Goal: Information Seeking & Learning: Learn about a topic

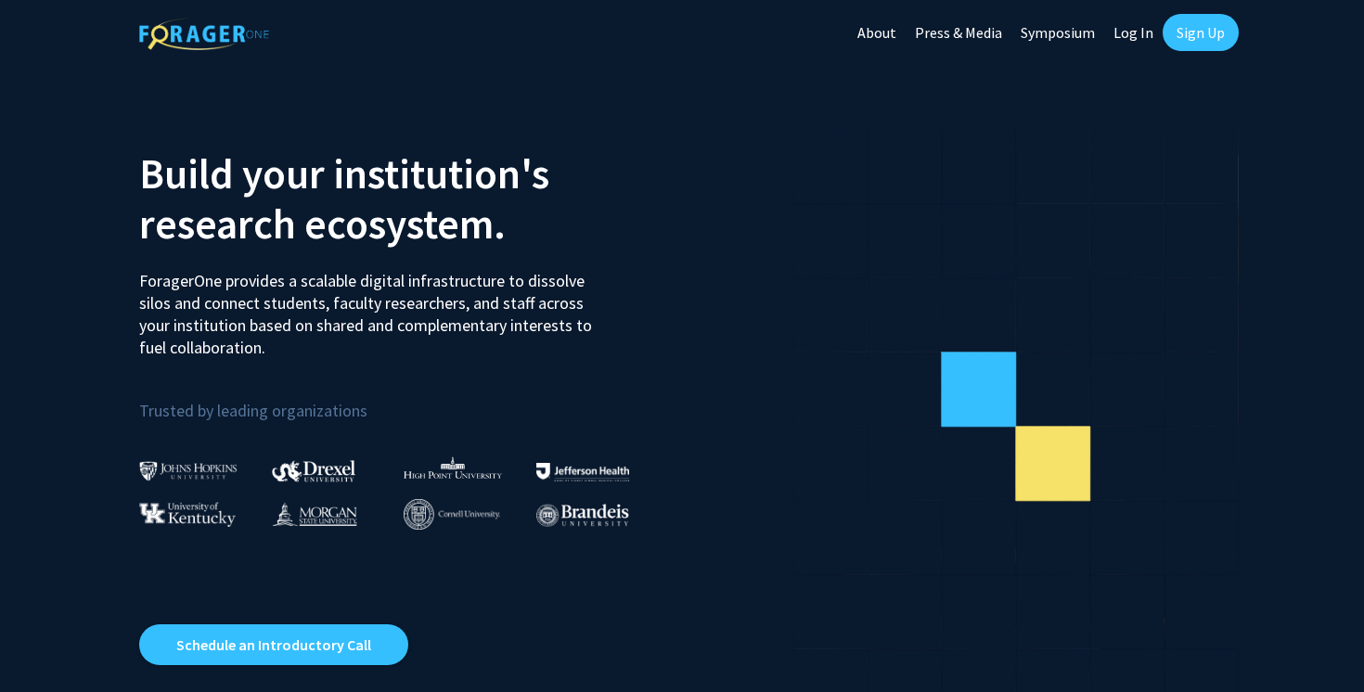
click at [1186, 31] on link "Sign Up" at bounding box center [1200, 32] width 76 height 37
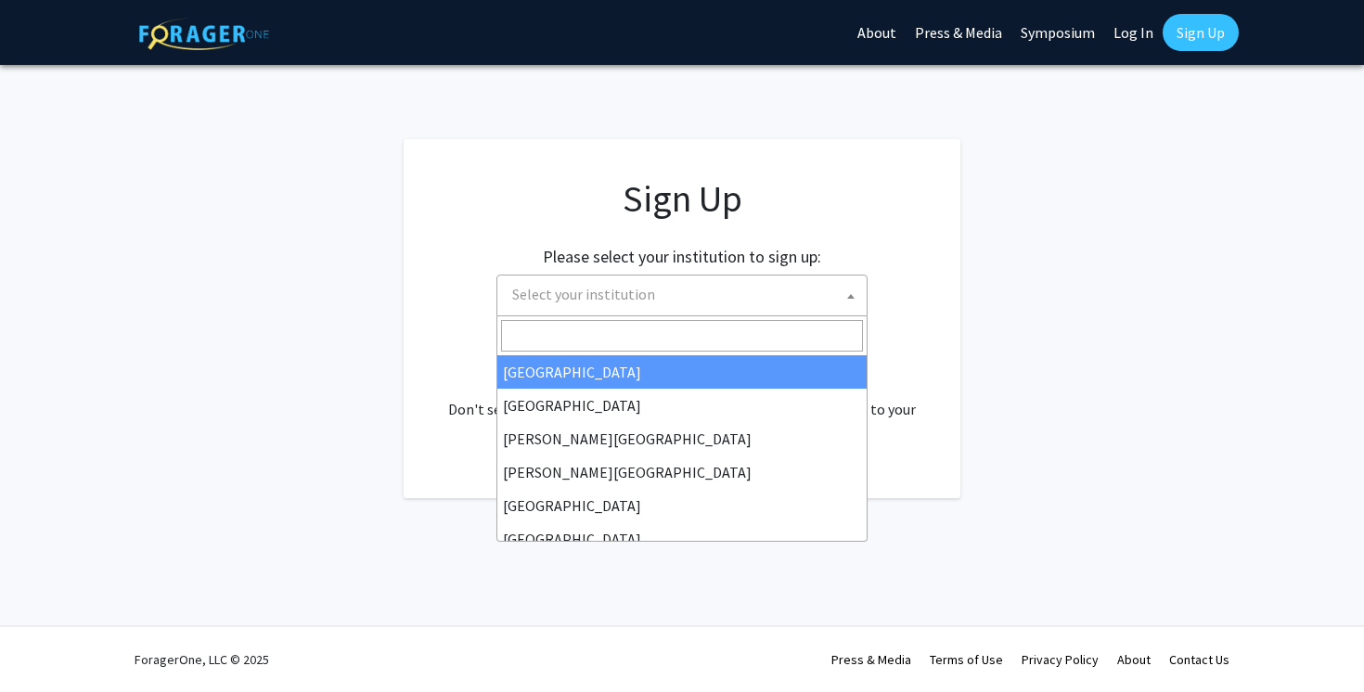
click at [738, 291] on span "Select your institution" at bounding box center [686, 295] width 362 height 38
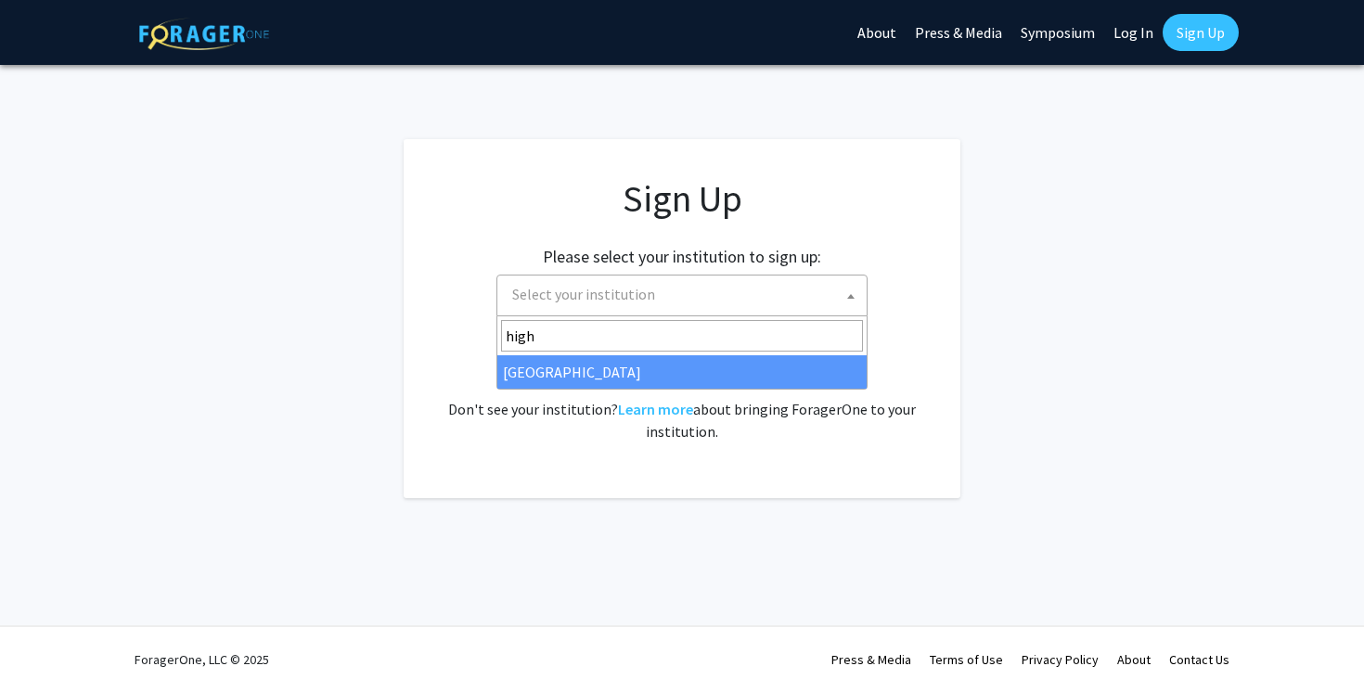
type input "high"
select select "2"
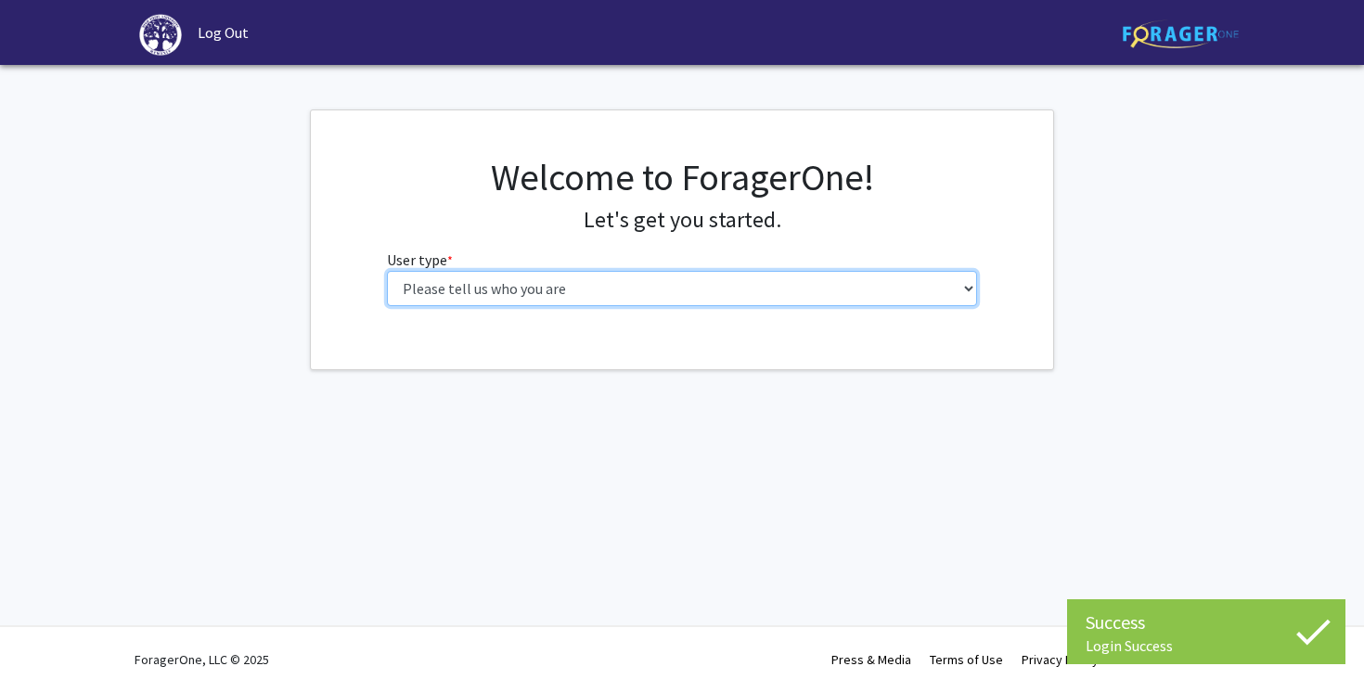
click at [750, 285] on select "Please tell us who you are Undergraduate Student Master's Student Doctoral Cand…" at bounding box center [682, 288] width 591 height 35
select select "1: undergrad"
click at [387, 271] on select "Please tell us who you are Undergraduate Student Master's Student Doctoral Cand…" at bounding box center [682, 288] width 591 height 35
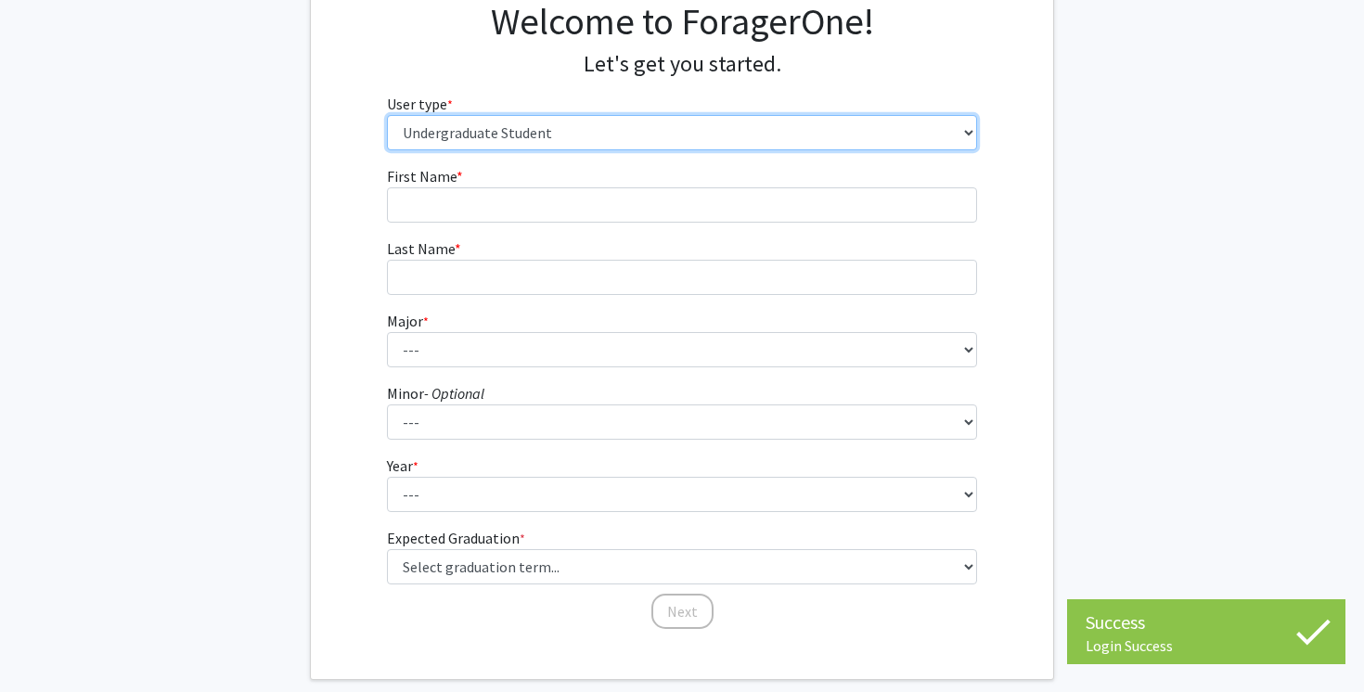
scroll to position [161, 0]
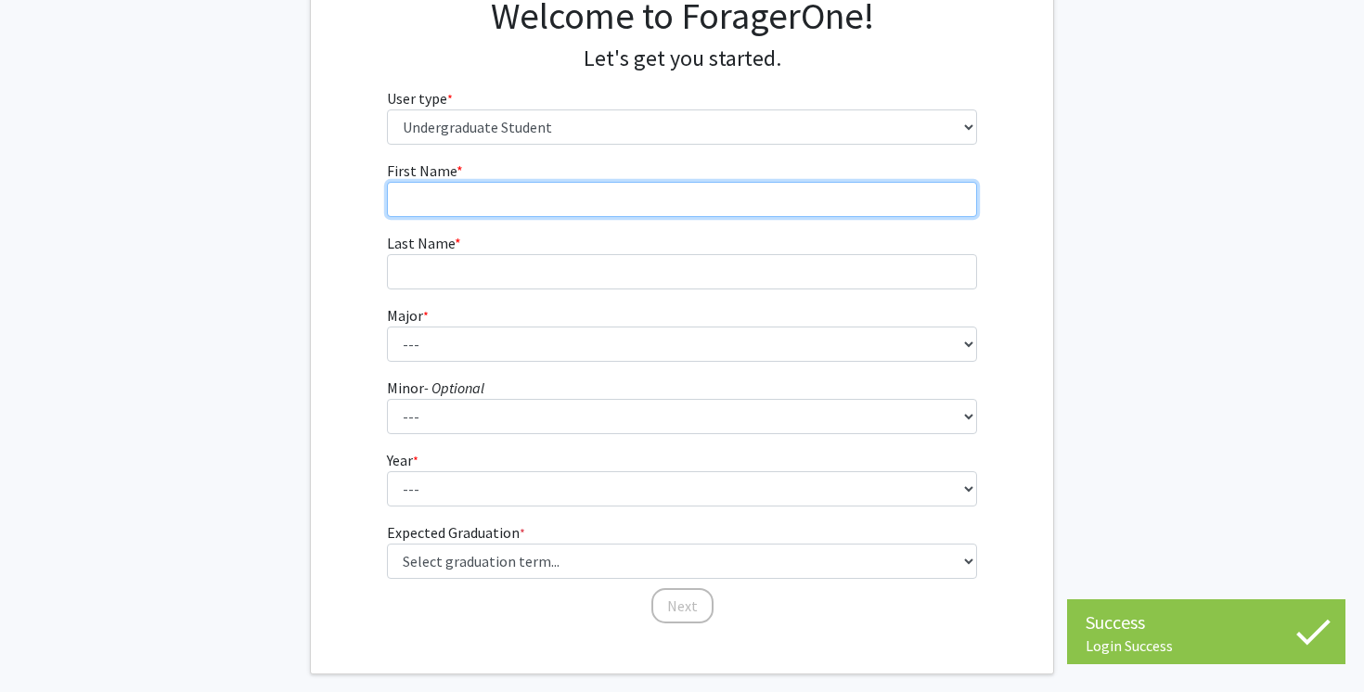
click at [687, 193] on input "First Name * required" at bounding box center [682, 199] width 591 height 35
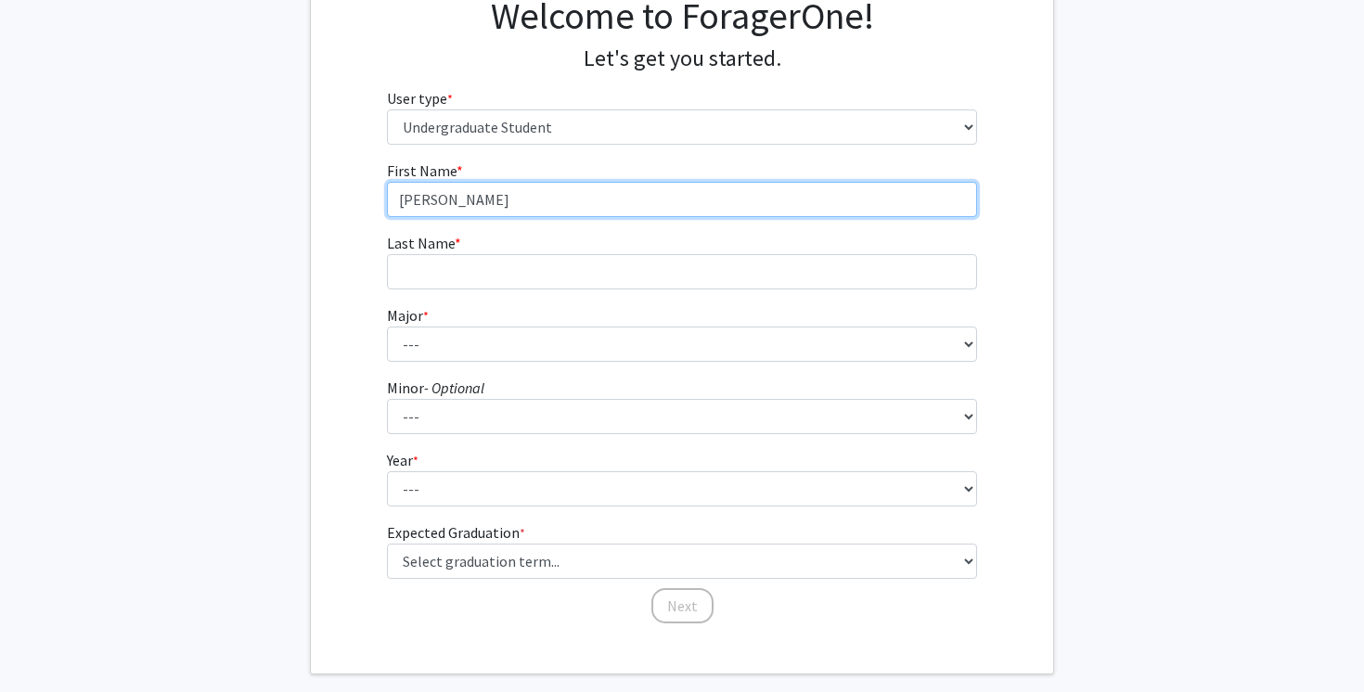
type input "[PERSON_NAME]"
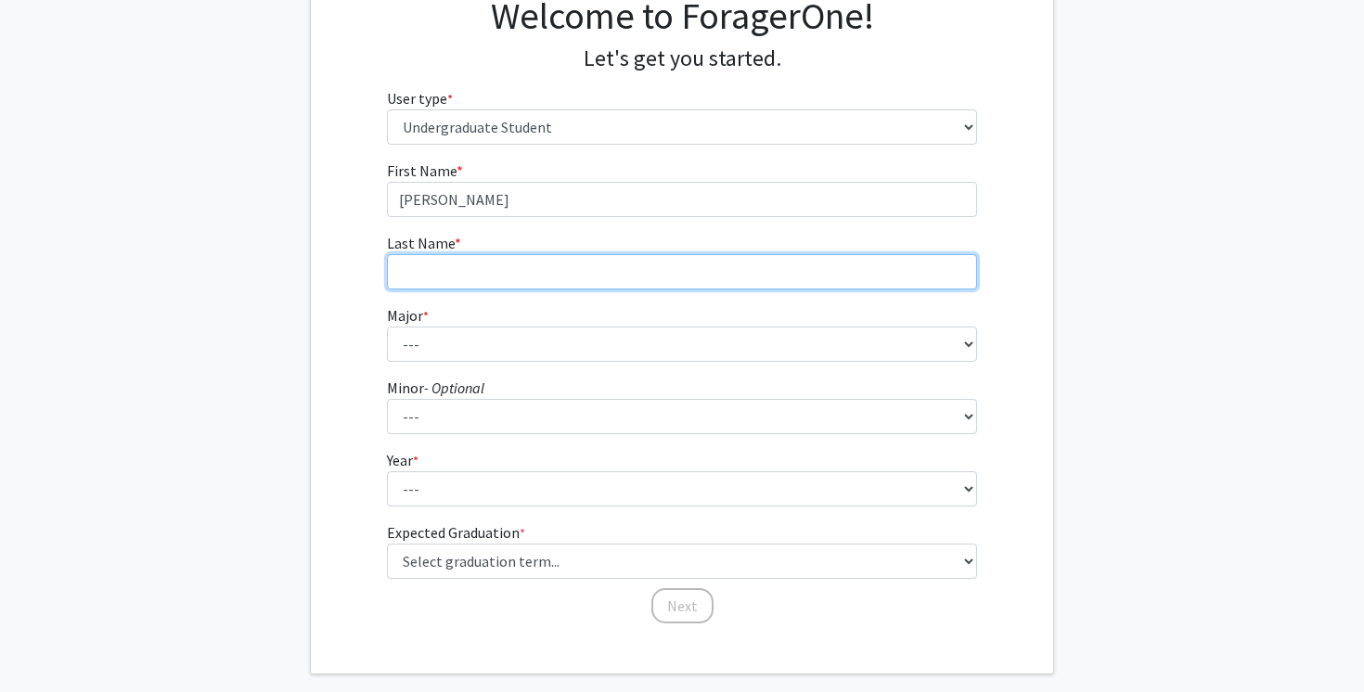
click at [620, 276] on input "Last Name * required" at bounding box center [682, 271] width 591 height 35
type input "K"
type input "[PERSON_NAME]"
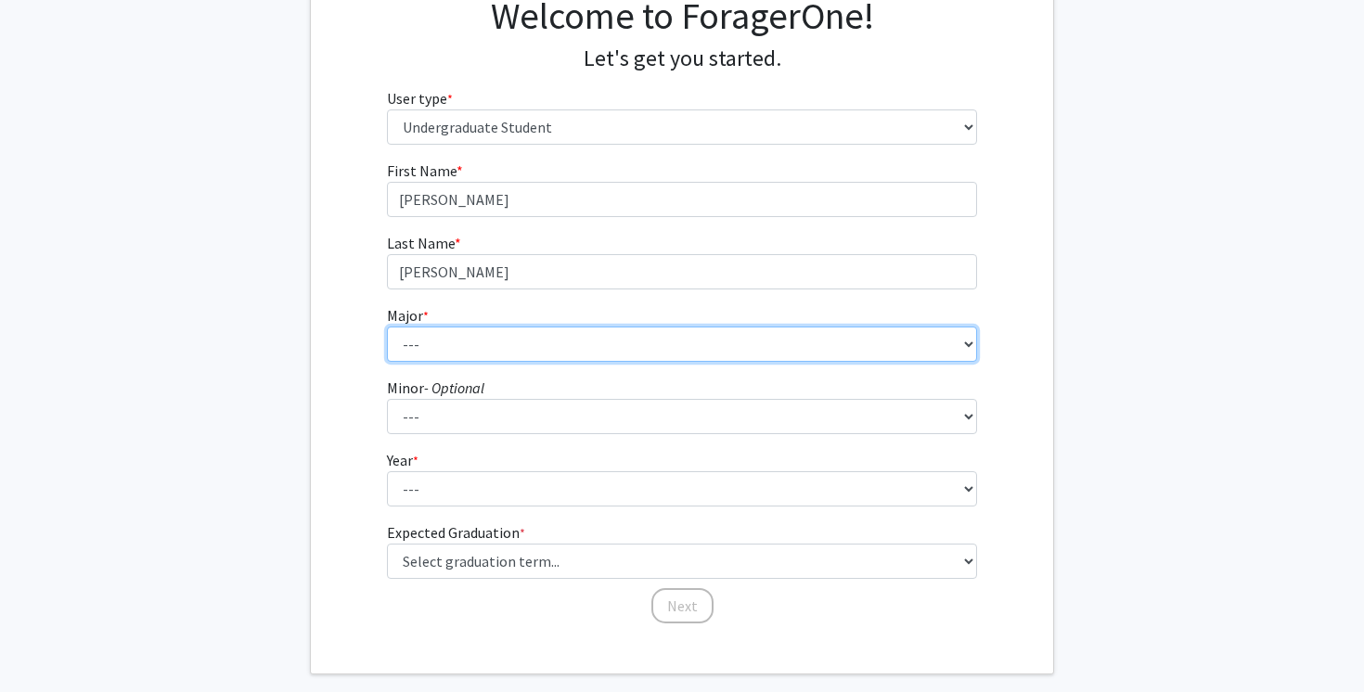
click at [561, 340] on select "--- Accounting Actuarial Science Advertising, Public Relations, and Strategic C…" at bounding box center [682, 344] width 591 height 35
click at [387, 327] on select "--- Accounting Actuarial Science Advertising, Public Relations, and Strategic C…" at bounding box center [682, 344] width 591 height 35
click at [500, 348] on select "--- Accounting Actuarial Science Advertising, Public Relations, and Strategic C…" at bounding box center [682, 344] width 591 height 35
select select "5: 164"
click at [387, 327] on select "--- Accounting Actuarial Science Advertising, Public Relations, and Strategic C…" at bounding box center [682, 344] width 591 height 35
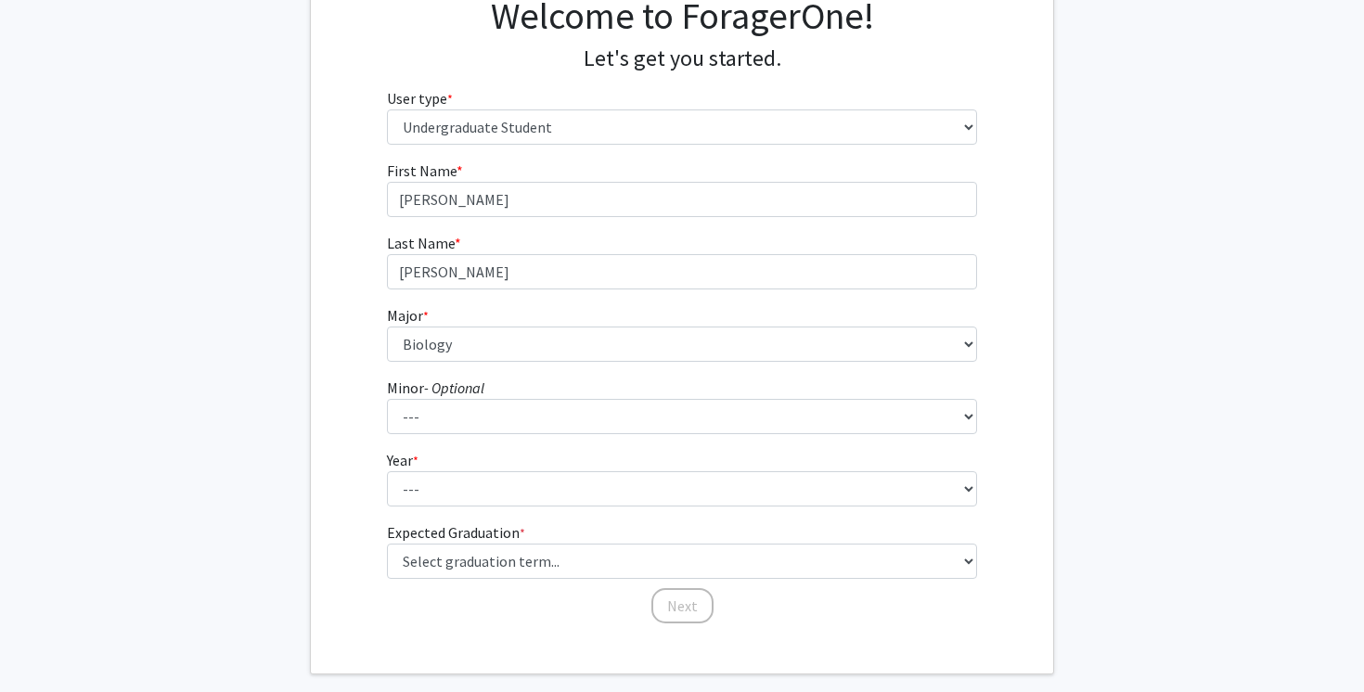
click at [494, 372] on form "First Name * required [PERSON_NAME] Last Name * required [PERSON_NAME] Major * …" at bounding box center [682, 383] width 591 height 447
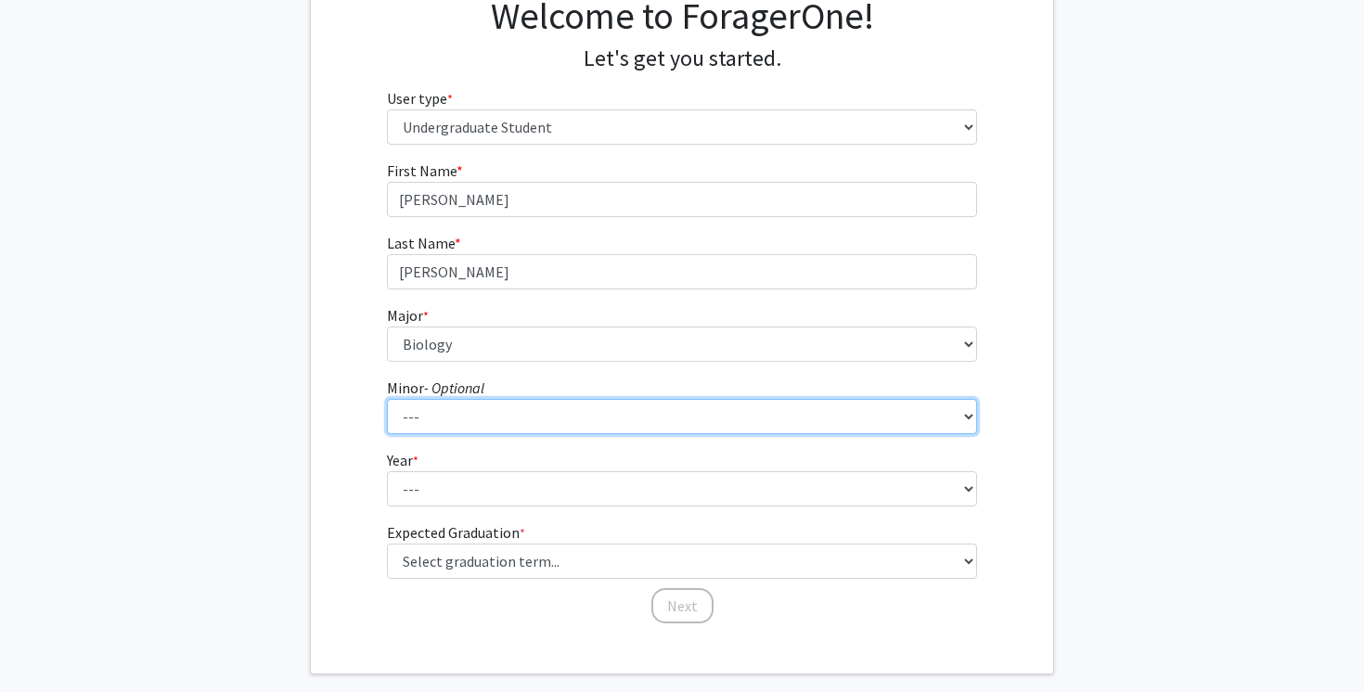
click at [494, 402] on select "--- Anthropology Chinese Civic Responsibility and Social Innovation Criminal Ju…" at bounding box center [682, 416] width 591 height 35
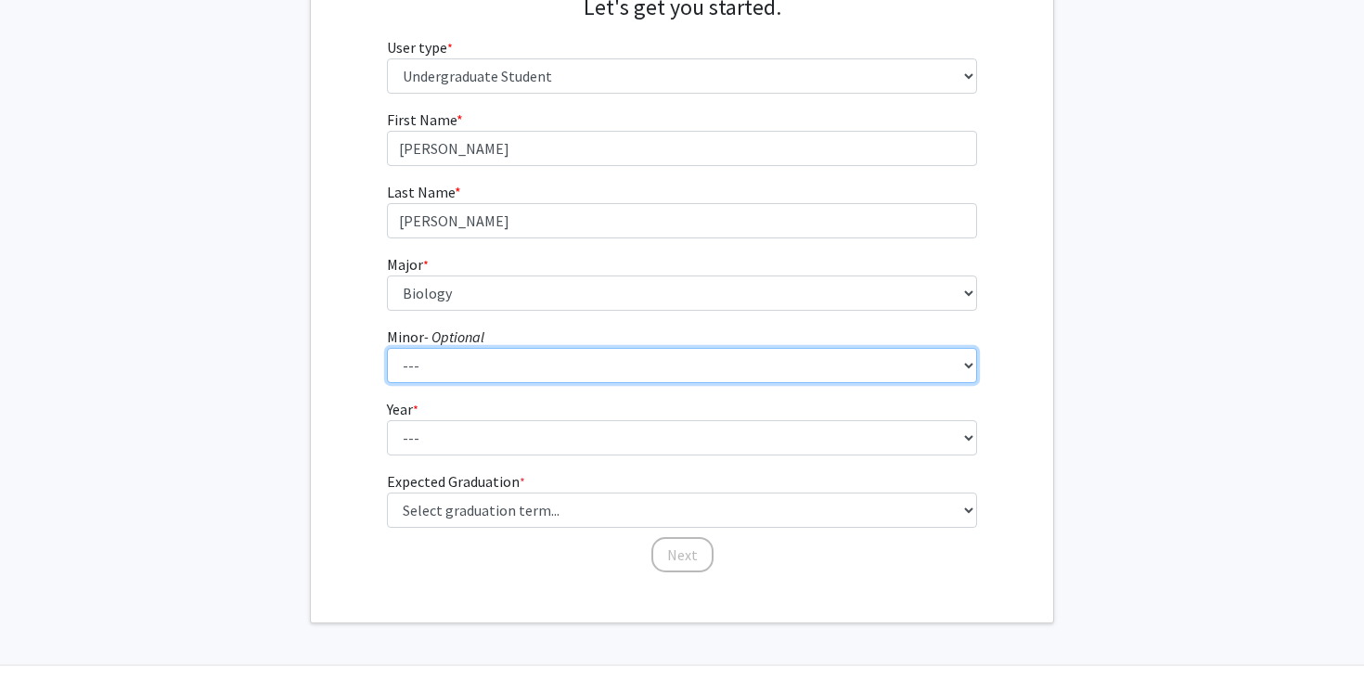
scroll to position [251, 0]
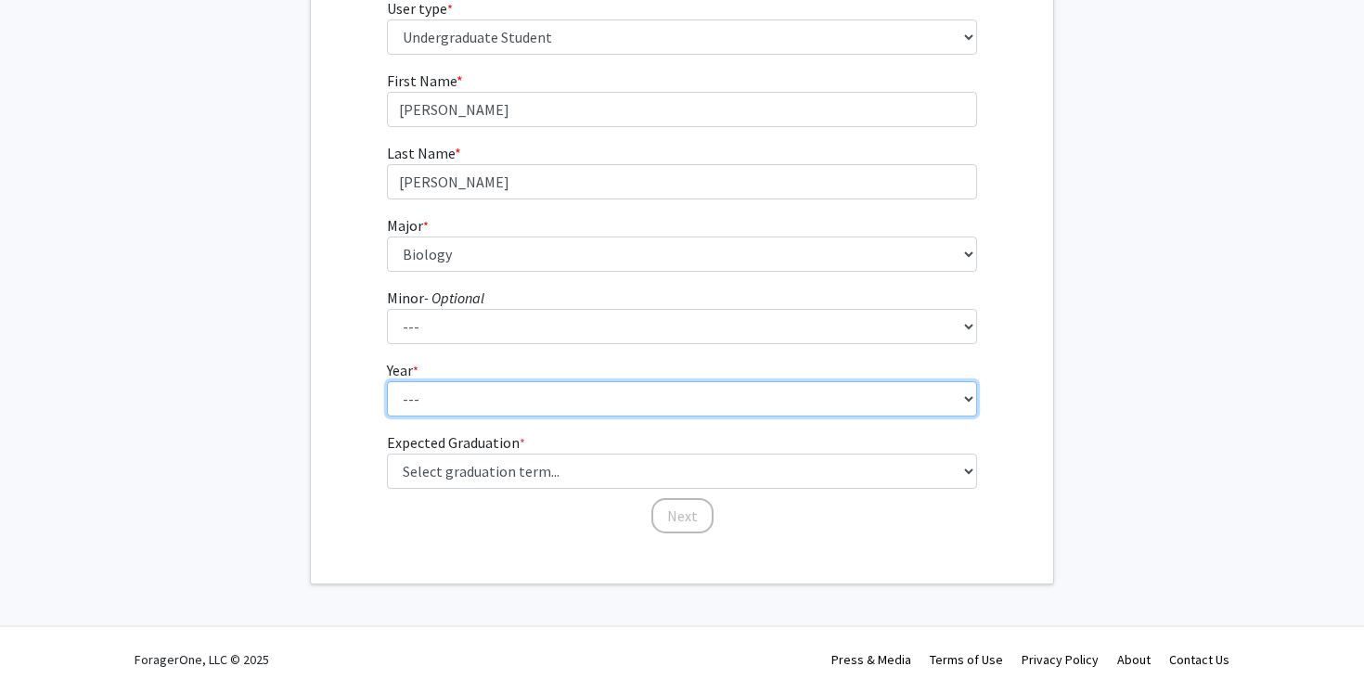
click at [490, 394] on select "--- First-year Sophomore Junior Senior Postbaccalaureate Certificate" at bounding box center [682, 398] width 591 height 35
select select "1: first-year"
click at [387, 381] on select "--- First-year Sophomore Junior Senior Postbaccalaureate Certificate" at bounding box center [682, 398] width 591 height 35
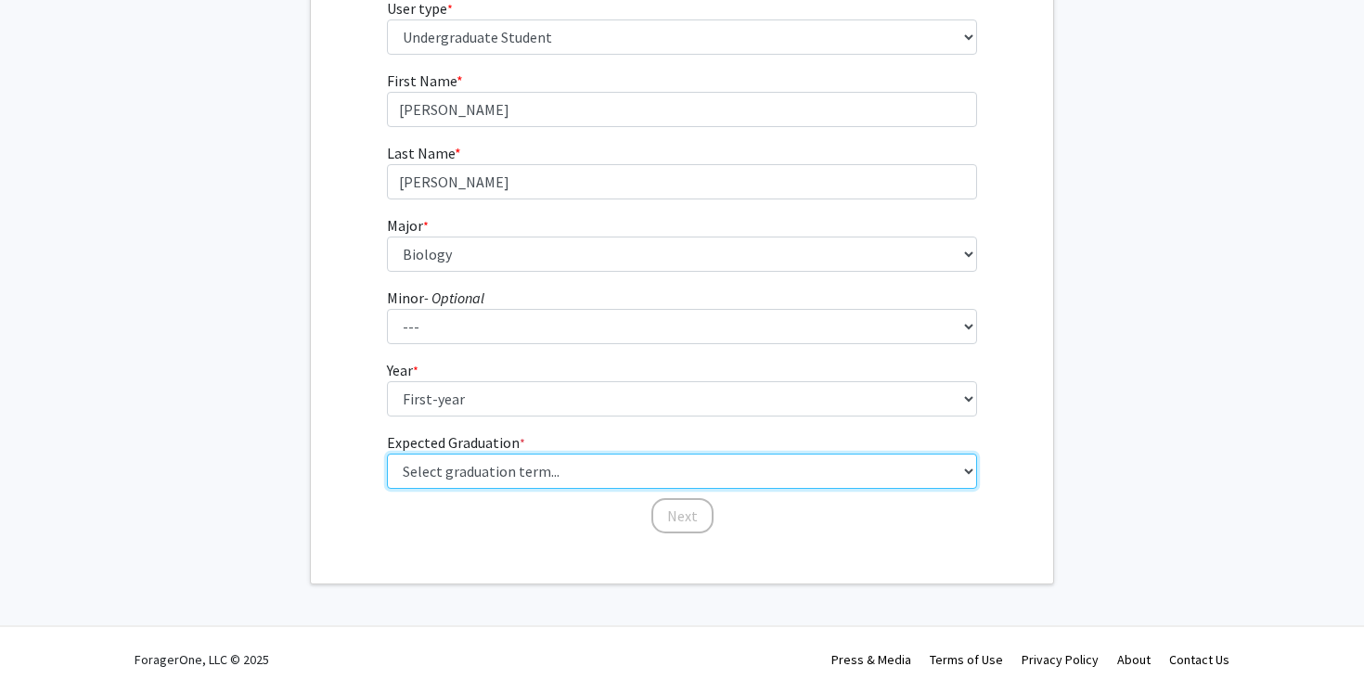
click at [482, 456] on select "Select graduation term... Spring 2025 Summer 2025 Fall 2025 Winter 2025 Spring …" at bounding box center [682, 471] width 591 height 35
select select "17: spring_2029"
click at [387, 454] on select "Select graduation term... Spring 2025 Summer 2025 Fall 2025 Winter 2025 Spring …" at bounding box center [682, 471] width 591 height 35
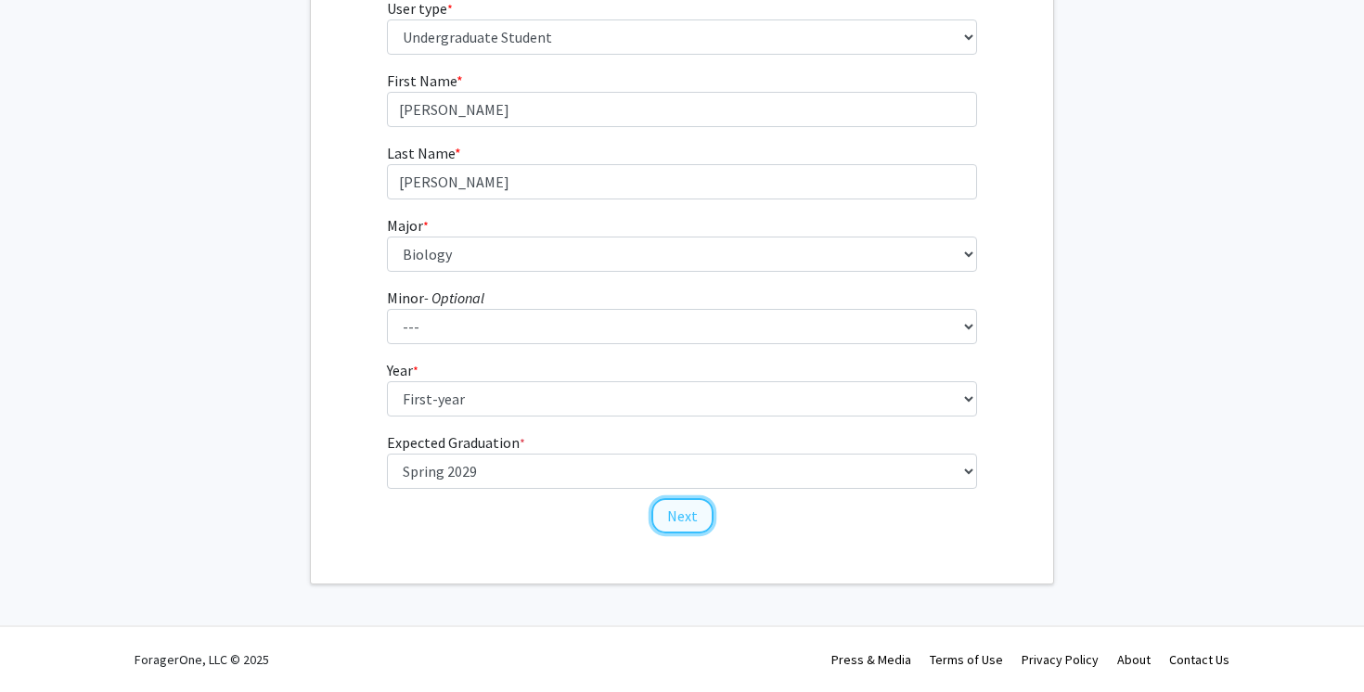
click at [677, 513] on button "Next" at bounding box center [682, 515] width 62 height 35
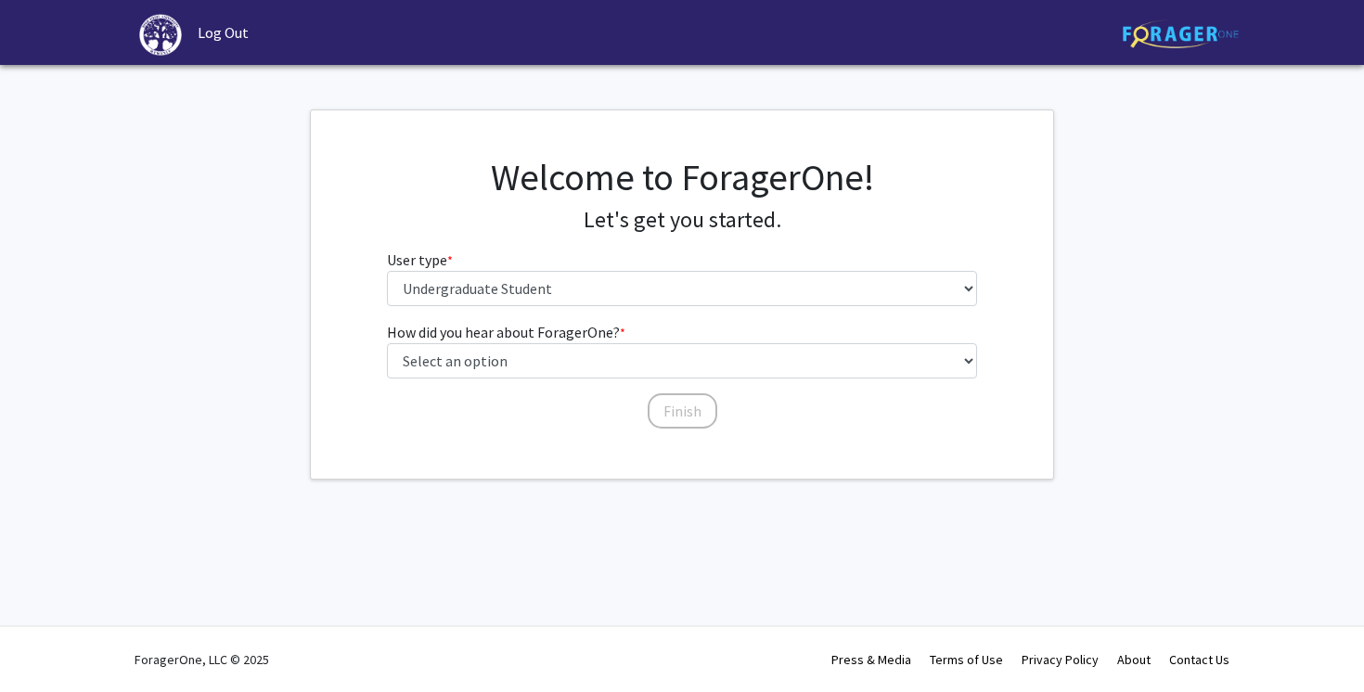
scroll to position [0, 0]
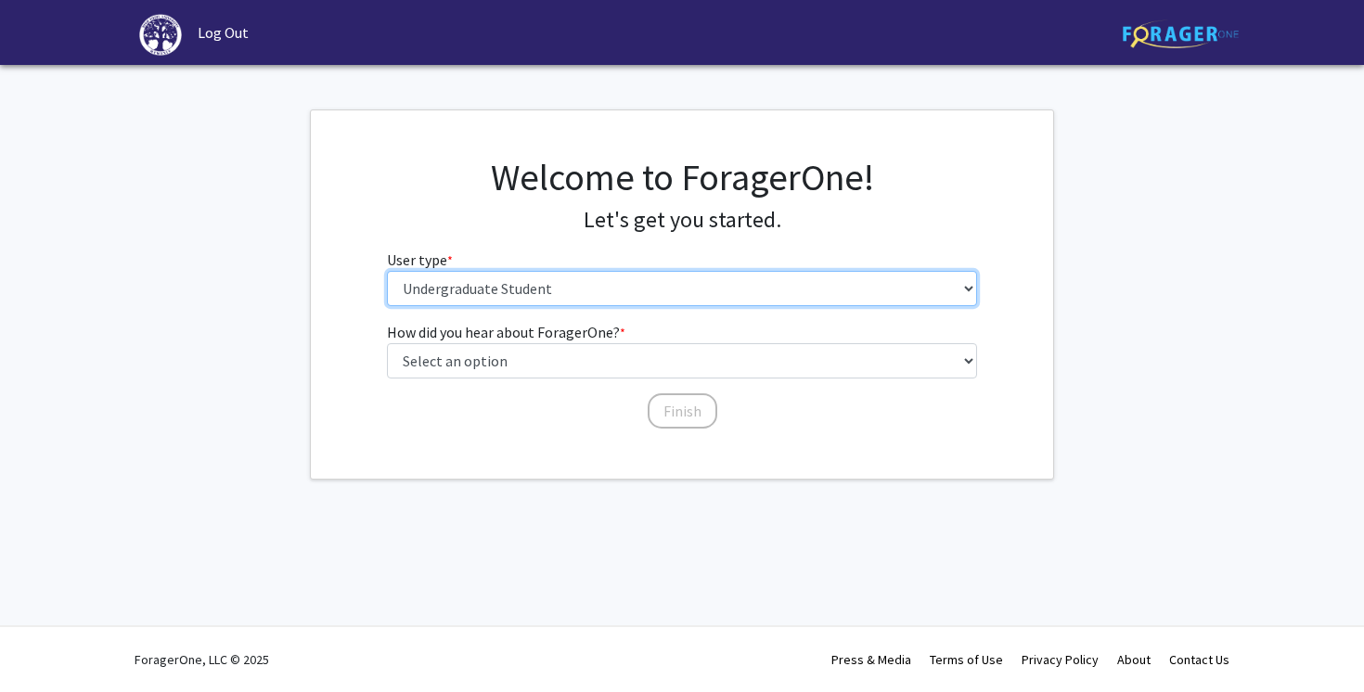
click at [639, 294] on select "Please tell us who you are Undergraduate Student Master's Student Doctoral Cand…" at bounding box center [682, 288] width 591 height 35
click at [387, 271] on select "Please tell us who you are Undergraduate Student Master's Student Doctoral Cand…" at bounding box center [682, 288] width 591 height 35
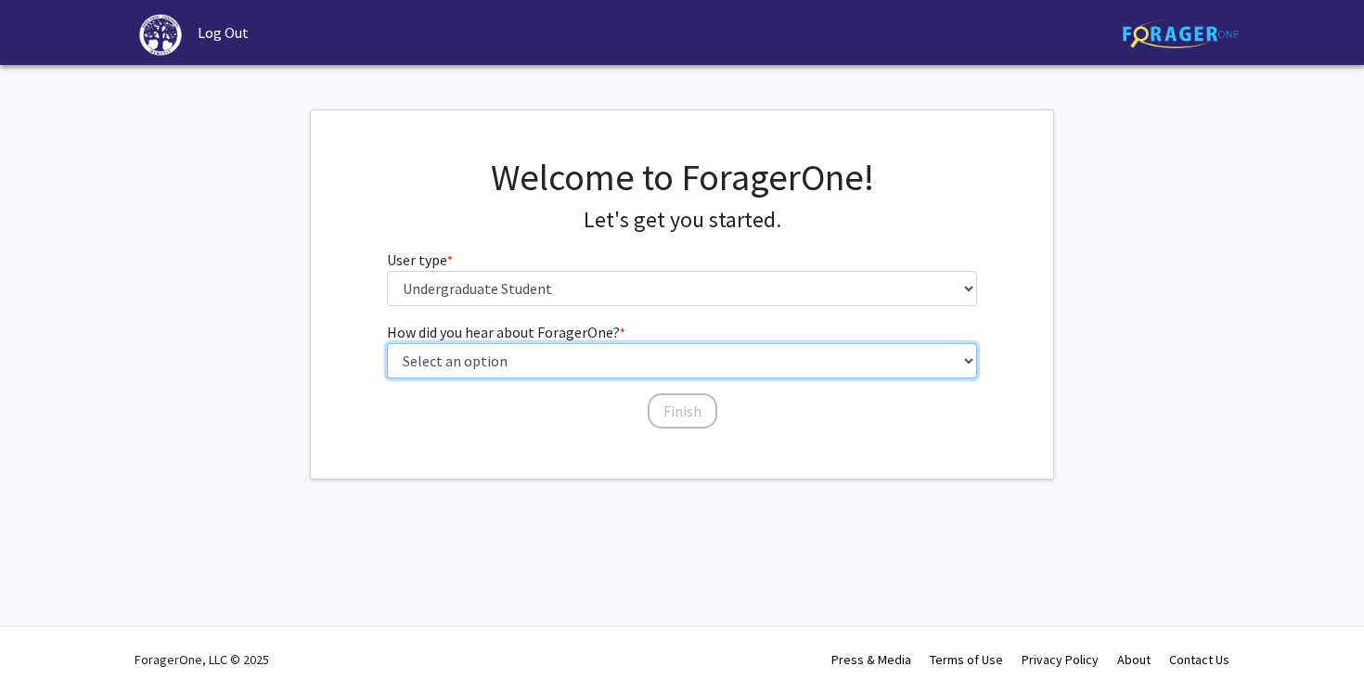
click at [603, 369] on select "Select an option Peer/student recommendation Faculty/staff recommendation Unive…" at bounding box center [682, 360] width 591 height 35
select select "2: faculty_recommendation"
click at [387, 343] on select "Select an option Peer/student recommendation Faculty/staff recommendation Unive…" at bounding box center [682, 360] width 591 height 35
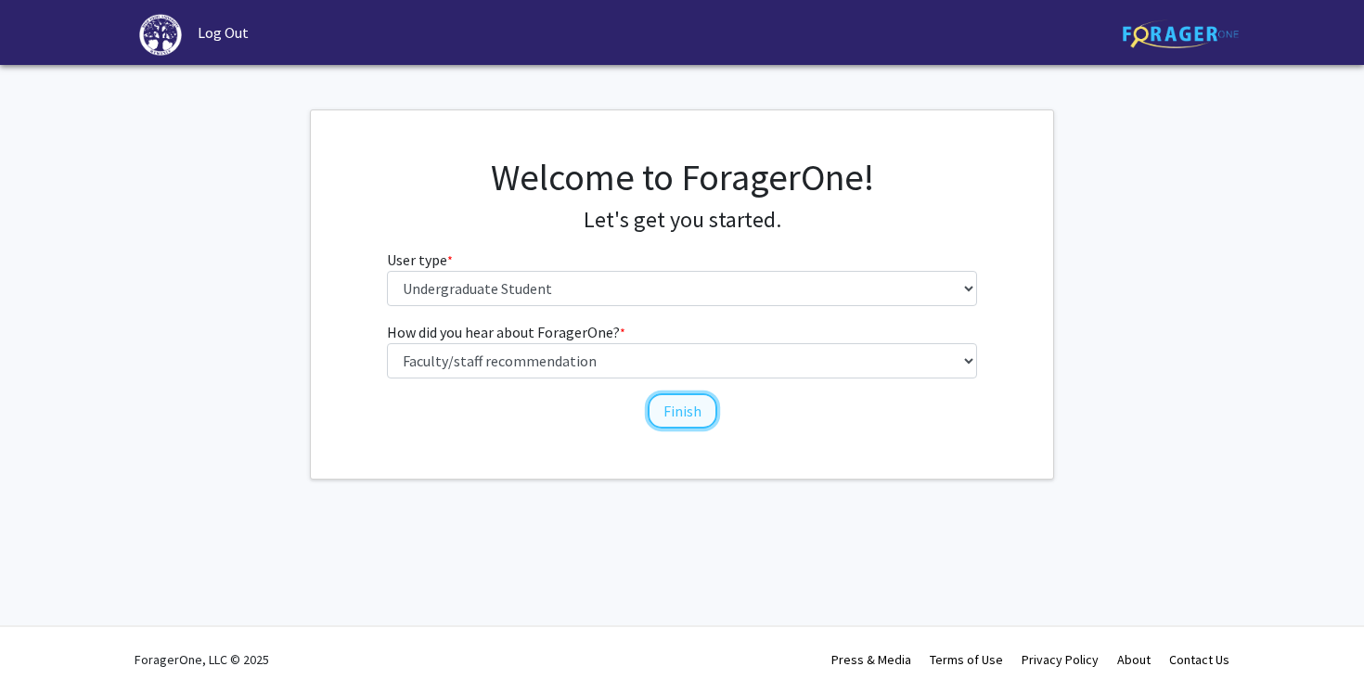
click at [671, 417] on button "Finish" at bounding box center [683, 410] width 70 height 35
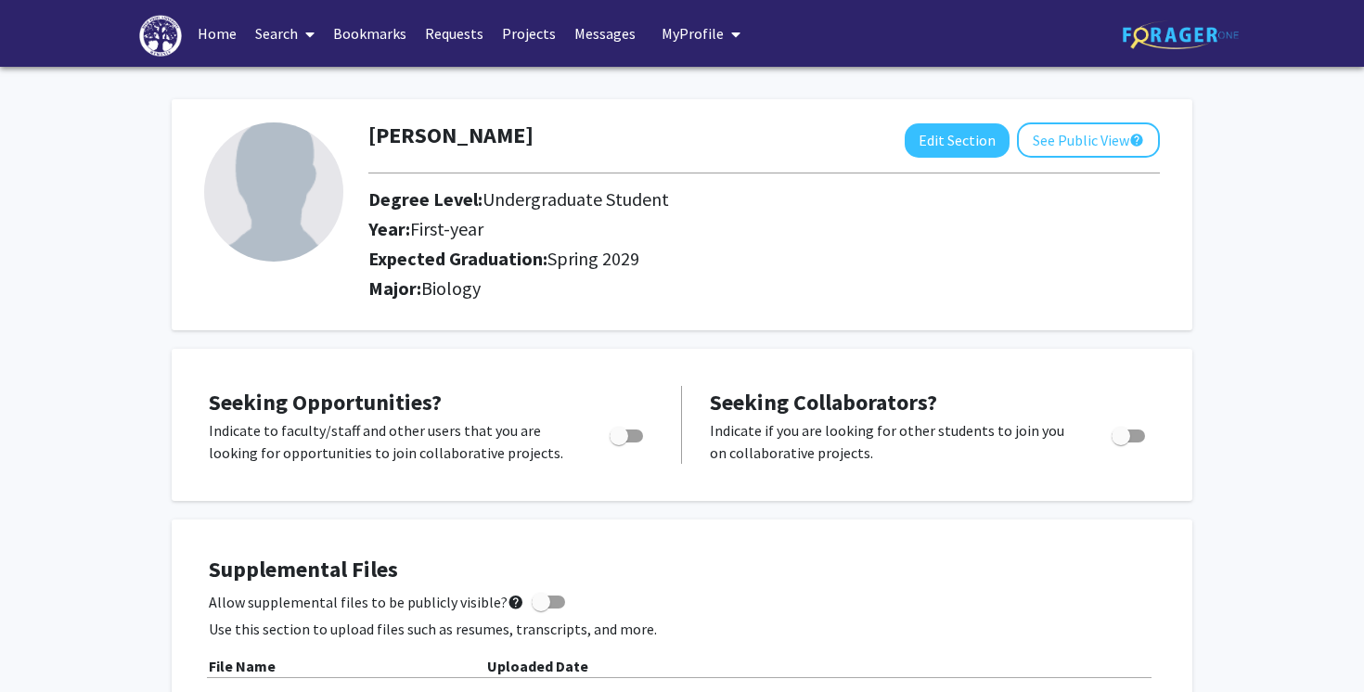
click at [263, 30] on link "Search" at bounding box center [285, 33] width 78 height 65
click at [293, 80] on span "Faculty/Staff" at bounding box center [314, 85] width 136 height 37
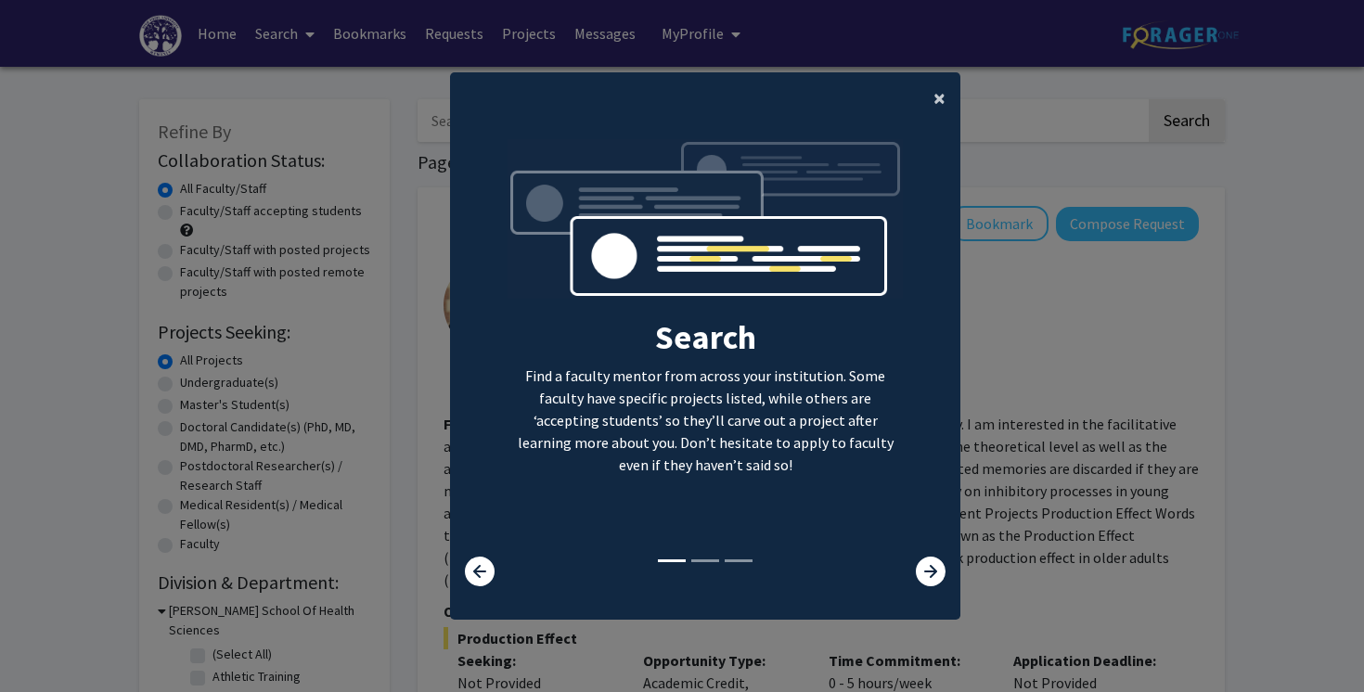
click at [949, 95] on button "×" at bounding box center [939, 98] width 42 height 52
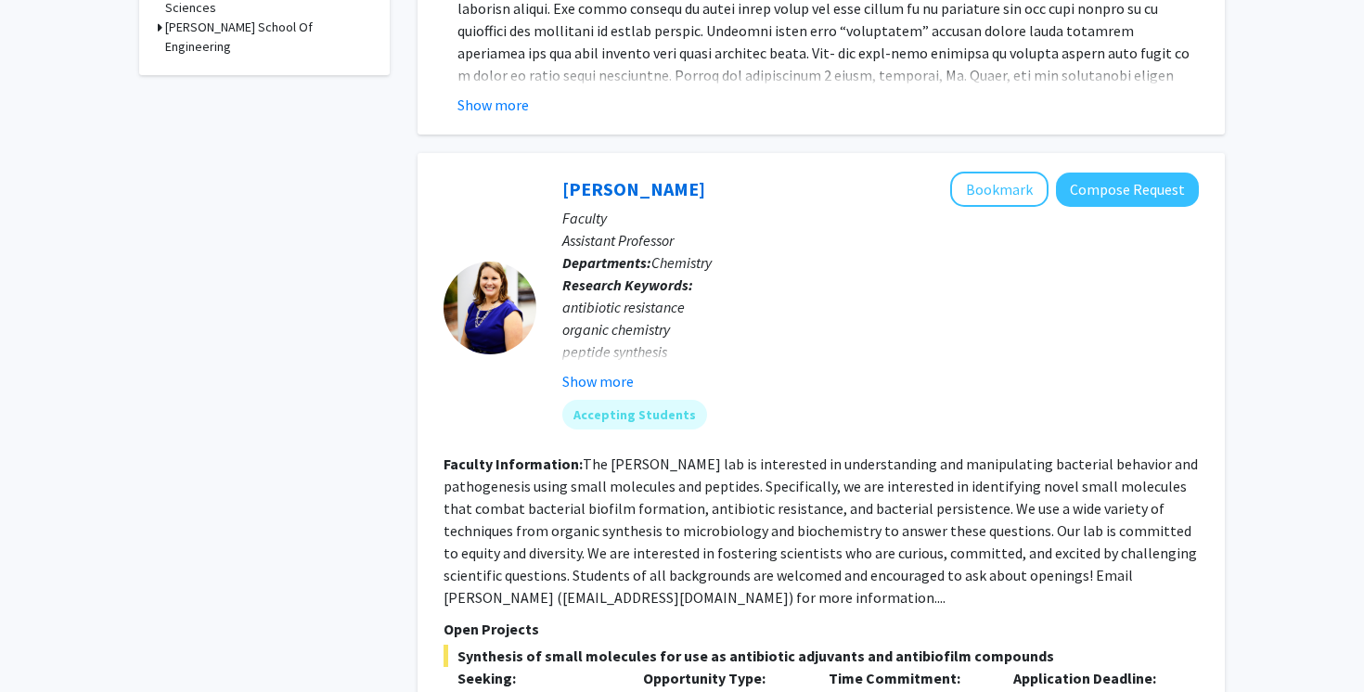
scroll to position [1000, 0]
click at [581, 369] on button "Show more" at bounding box center [597, 380] width 71 height 22
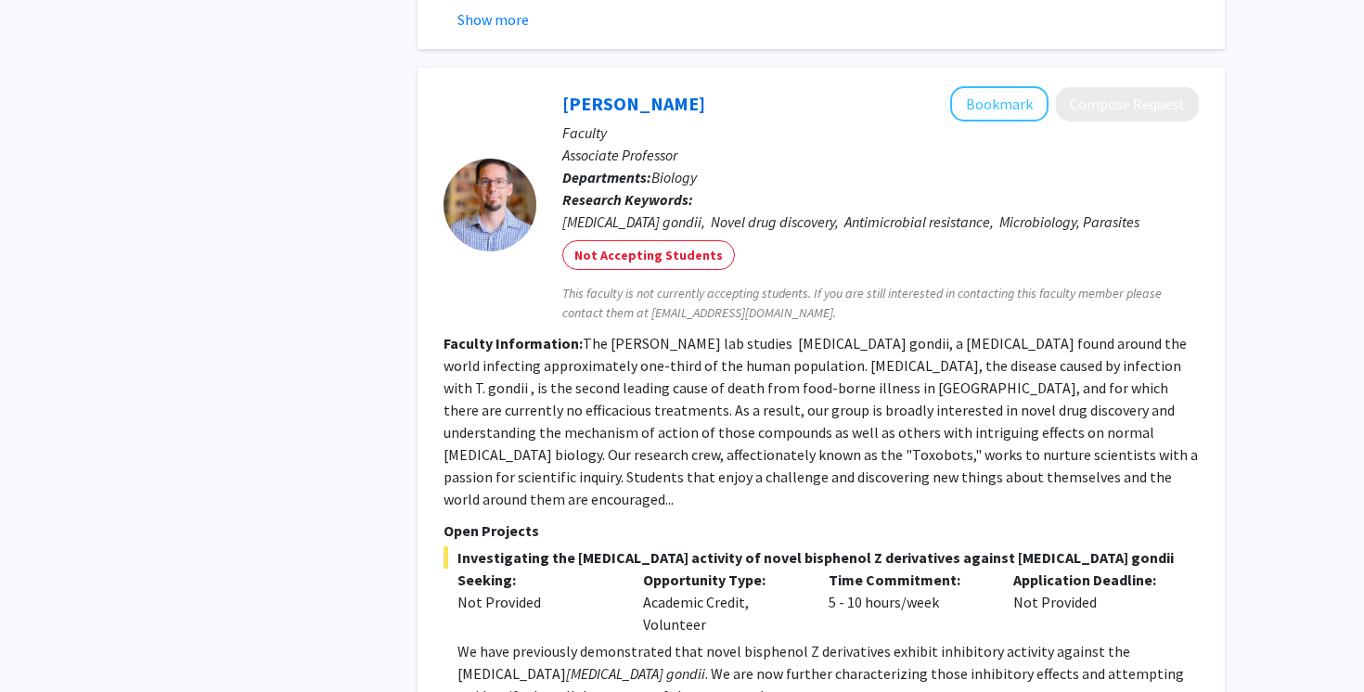
scroll to position [5677, 0]
click at [692, 332] on fg-read-more "The [PERSON_NAME] lab studies [MEDICAL_DATA] gondii, a [MEDICAL_DATA] found aro…" at bounding box center [820, 419] width 754 height 174
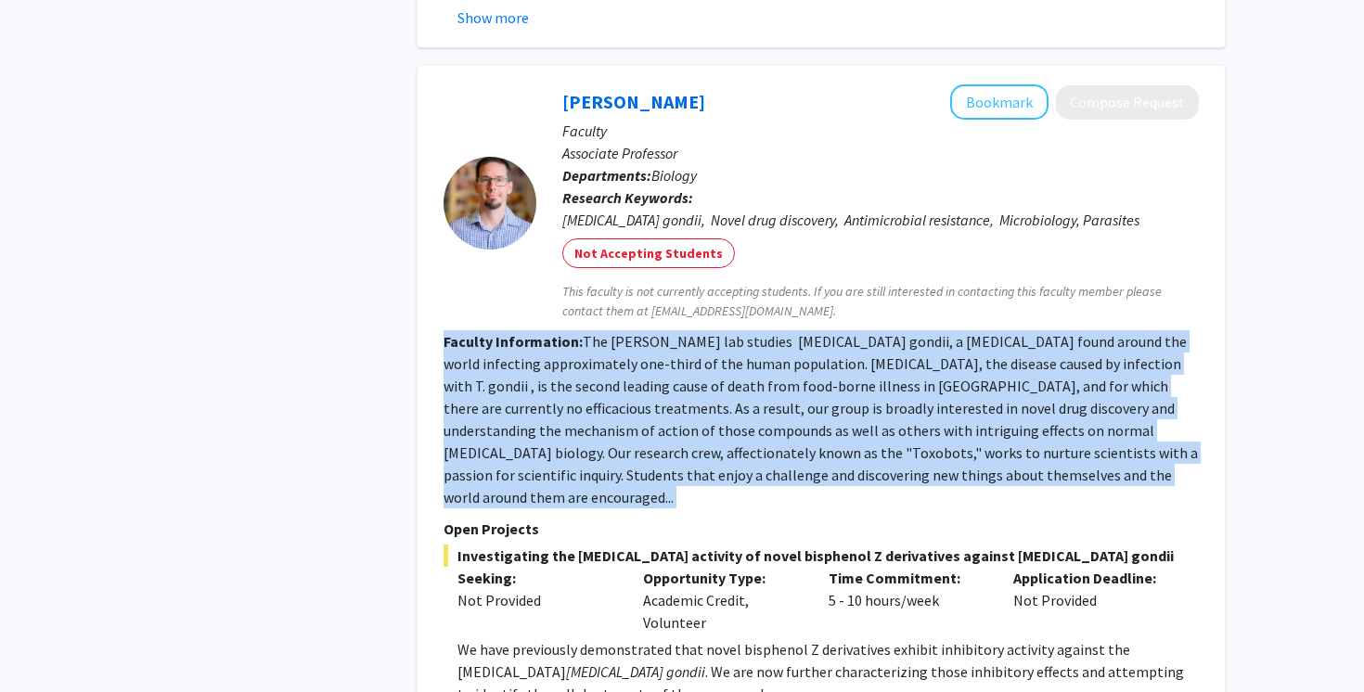
click at [692, 332] on fg-read-more "The [PERSON_NAME] lab studies [MEDICAL_DATA] gondii, a [MEDICAL_DATA] found aro…" at bounding box center [820, 419] width 754 height 174
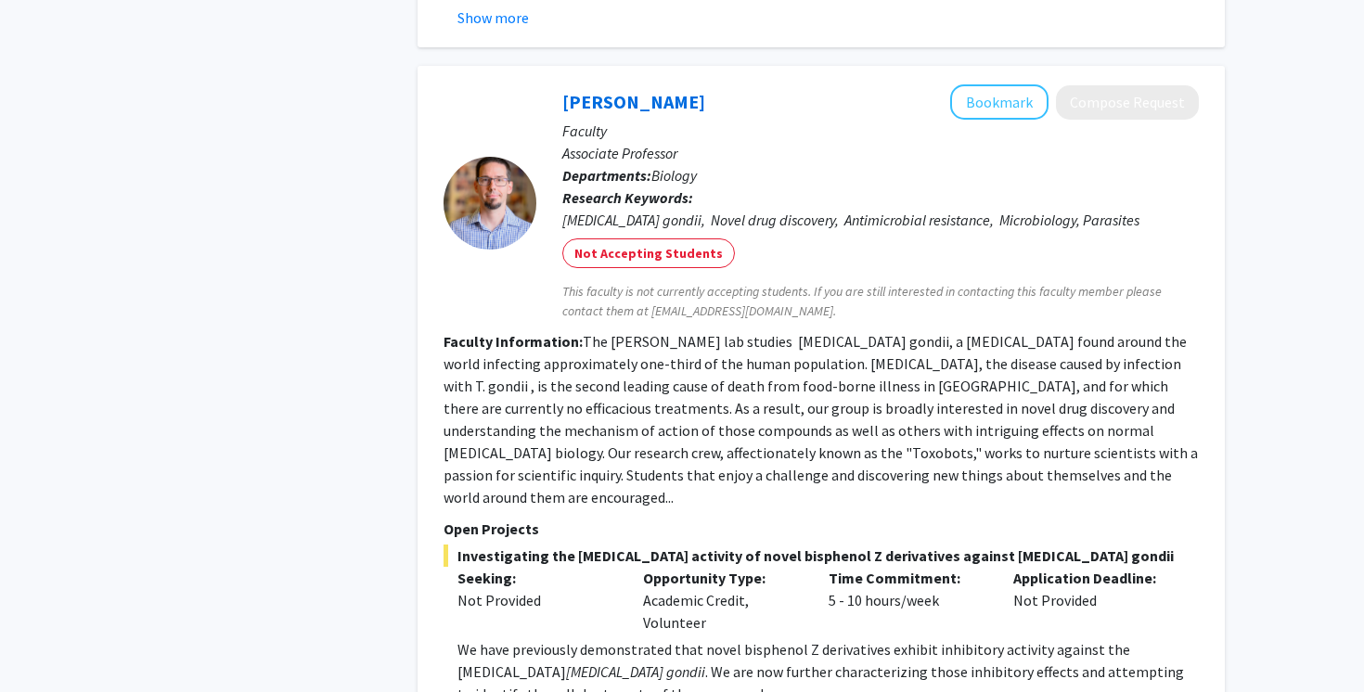
click at [692, 332] on fg-read-more "The [PERSON_NAME] lab studies [MEDICAL_DATA] gondii, a [MEDICAL_DATA] found aro…" at bounding box center [820, 419] width 754 height 174
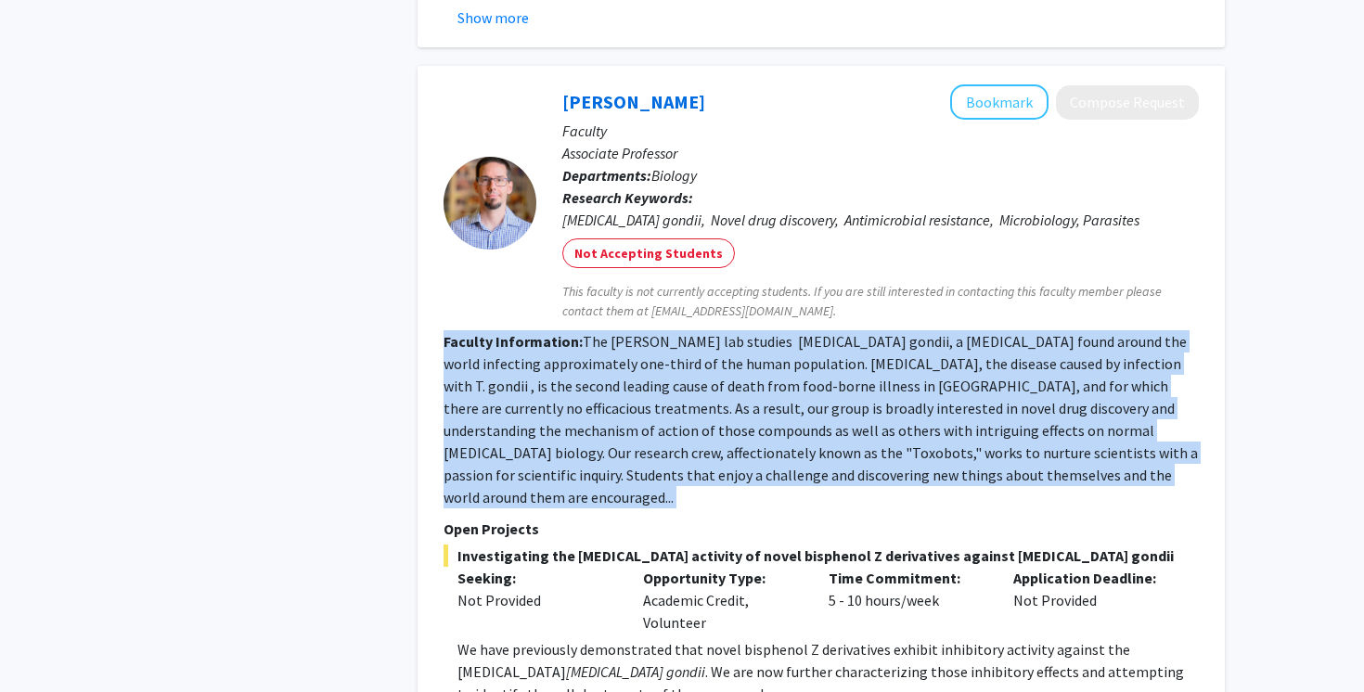
click at [692, 332] on fg-read-more "The [PERSON_NAME] lab studies [MEDICAL_DATA] gondii, a [MEDICAL_DATA] found aro…" at bounding box center [820, 419] width 754 height 174
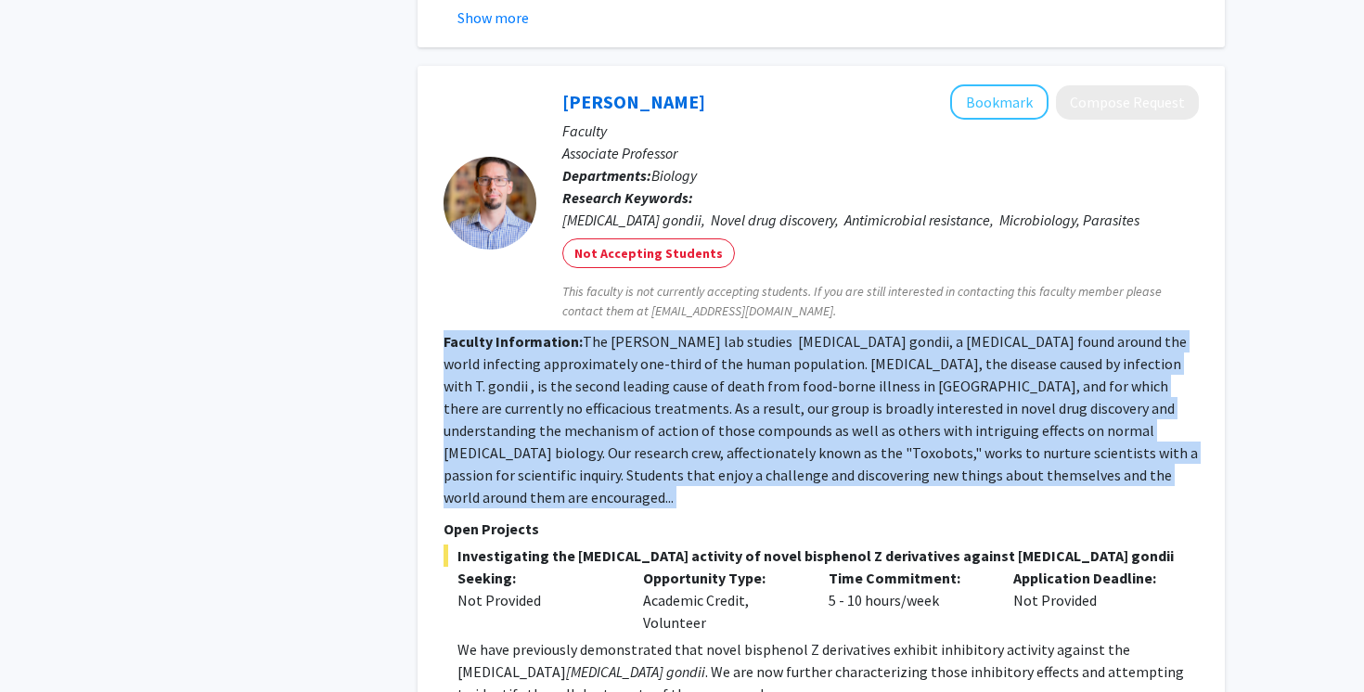
click at [692, 332] on fg-read-more "The [PERSON_NAME] lab studies [MEDICAL_DATA] gondii, a [MEDICAL_DATA] found aro…" at bounding box center [820, 419] width 754 height 174
click at [693, 332] on fg-read-more "The [PERSON_NAME] lab studies [MEDICAL_DATA] gondii, a [MEDICAL_DATA] found aro…" at bounding box center [820, 419] width 754 height 174
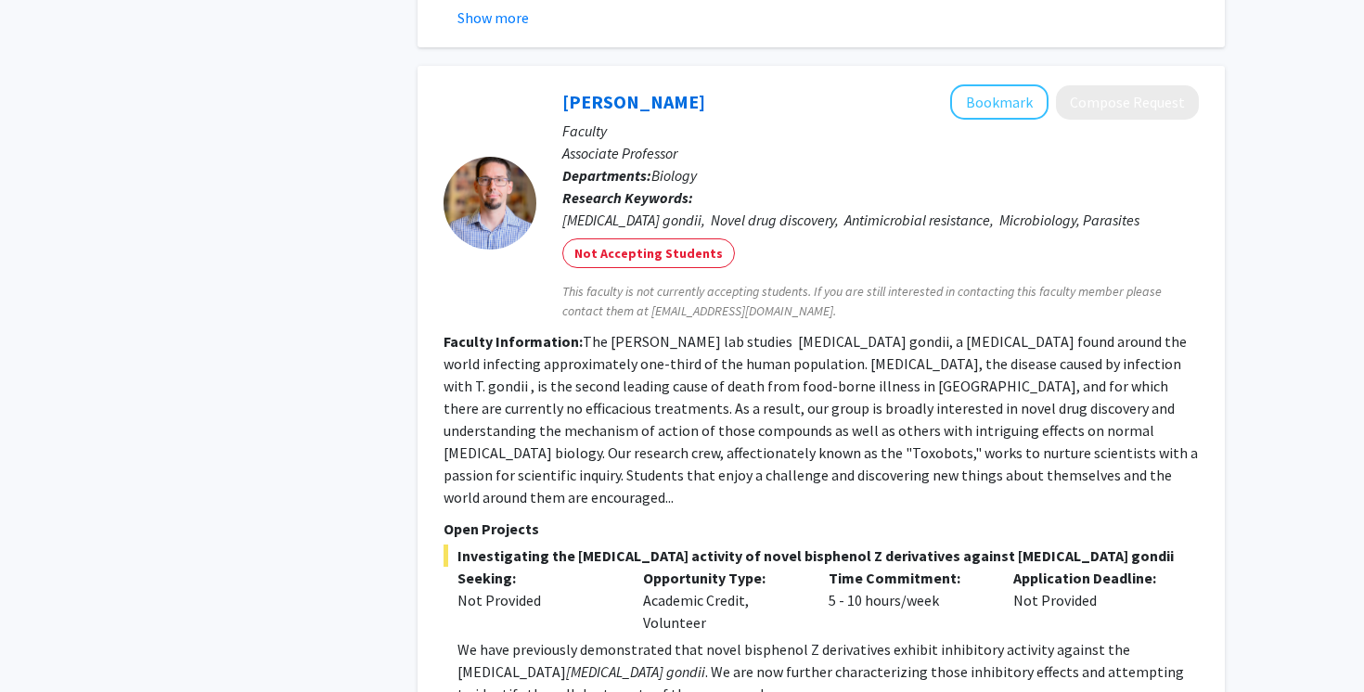
click at [695, 332] on fg-read-more "The [PERSON_NAME] lab studies [MEDICAL_DATA] gondii, a [MEDICAL_DATA] found aro…" at bounding box center [820, 419] width 754 height 174
click at [824, 332] on fg-read-more "The [PERSON_NAME] lab studies [MEDICAL_DATA] gondii, a [MEDICAL_DATA] found aro…" at bounding box center [820, 419] width 754 height 174
click at [816, 332] on fg-read-more "The [PERSON_NAME] lab studies [MEDICAL_DATA] gondii, a [MEDICAL_DATA] found aro…" at bounding box center [820, 419] width 754 height 174
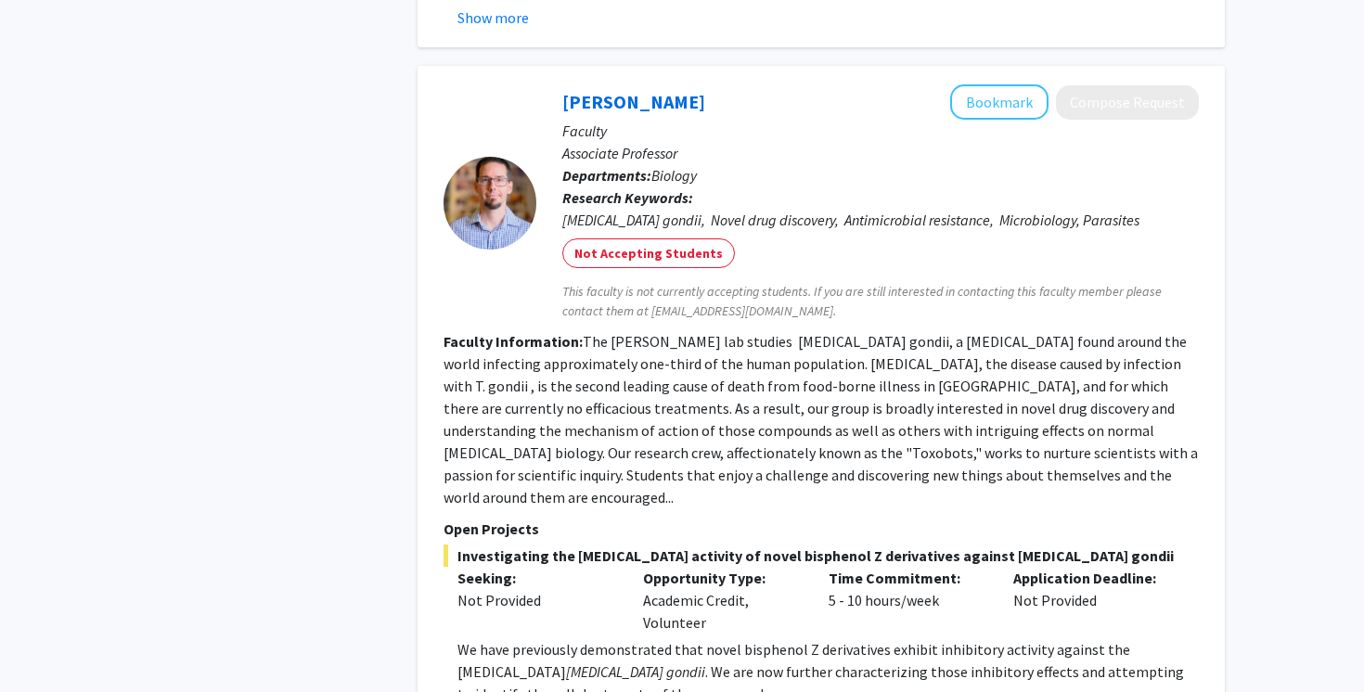
click at [816, 332] on fg-read-more "The [PERSON_NAME] lab studies [MEDICAL_DATA] gondii, a [MEDICAL_DATA] found aro…" at bounding box center [820, 419] width 754 height 174
click at [823, 332] on fg-read-more "The [PERSON_NAME] lab studies [MEDICAL_DATA] gondii, a [MEDICAL_DATA] found aro…" at bounding box center [820, 419] width 754 height 174
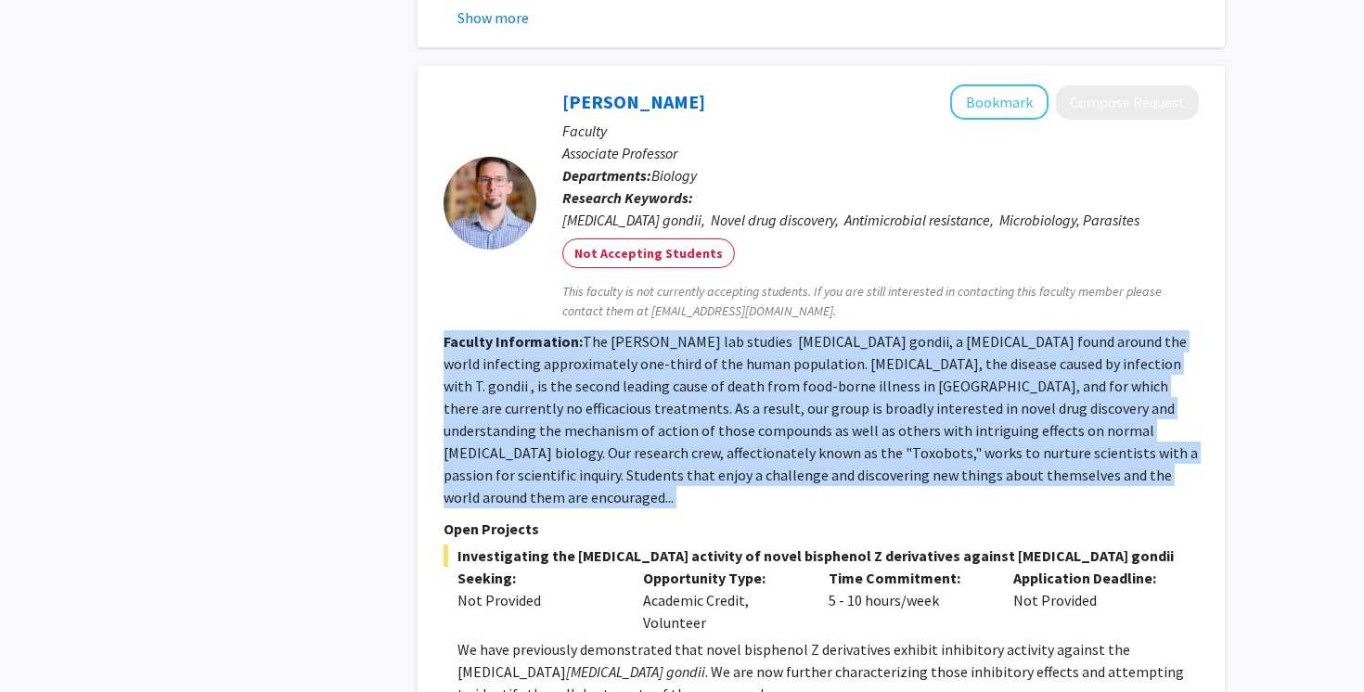
click at [823, 332] on fg-read-more "The [PERSON_NAME] lab studies [MEDICAL_DATA] gondii, a [MEDICAL_DATA] found aro…" at bounding box center [820, 419] width 754 height 174
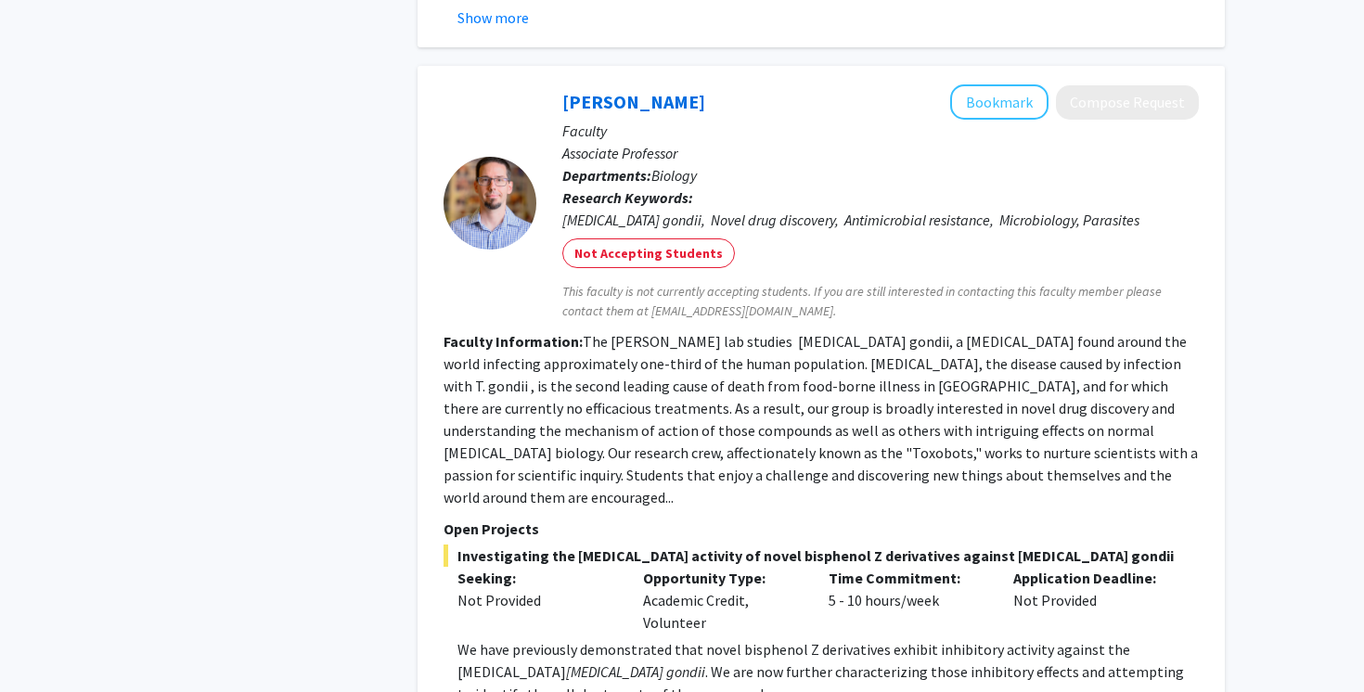
click at [823, 332] on fg-read-more "The [PERSON_NAME] lab studies [MEDICAL_DATA] gondii, a [MEDICAL_DATA] found aro…" at bounding box center [820, 419] width 754 height 174
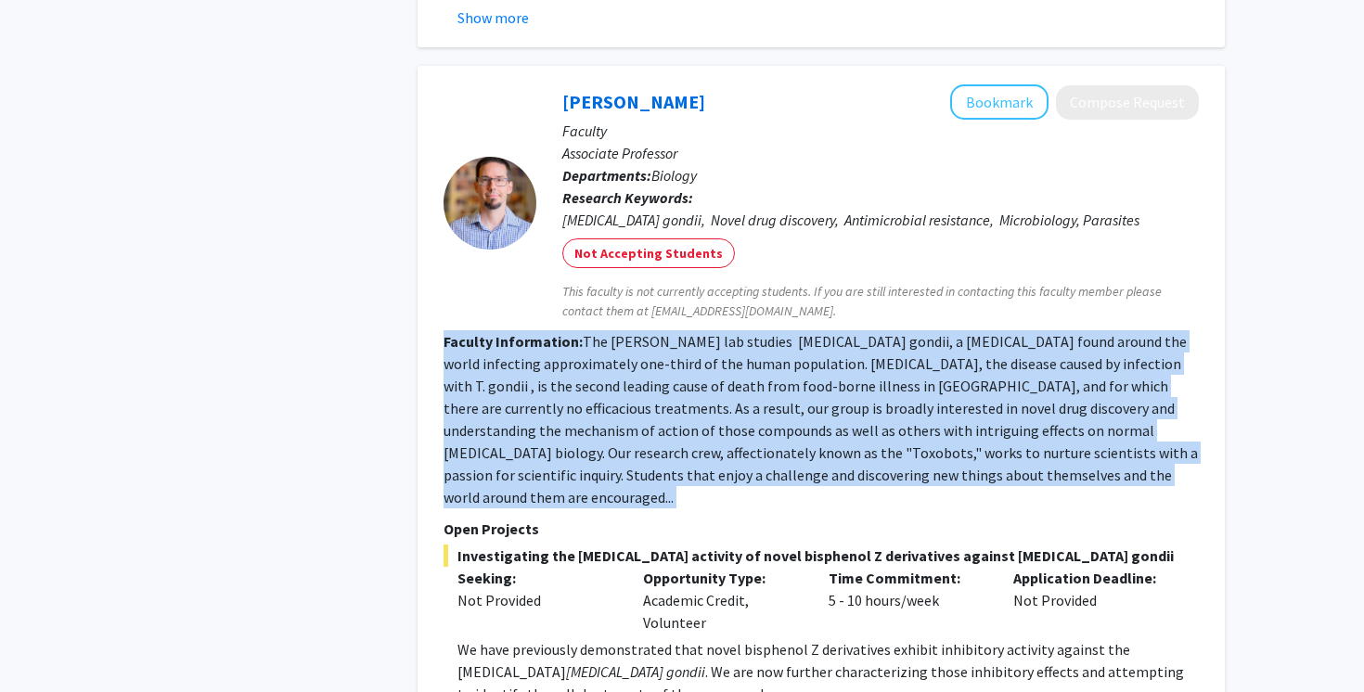
click at [823, 332] on fg-read-more "The [PERSON_NAME] lab studies [MEDICAL_DATA] gondii, a [MEDICAL_DATA] found aro…" at bounding box center [820, 419] width 754 height 174
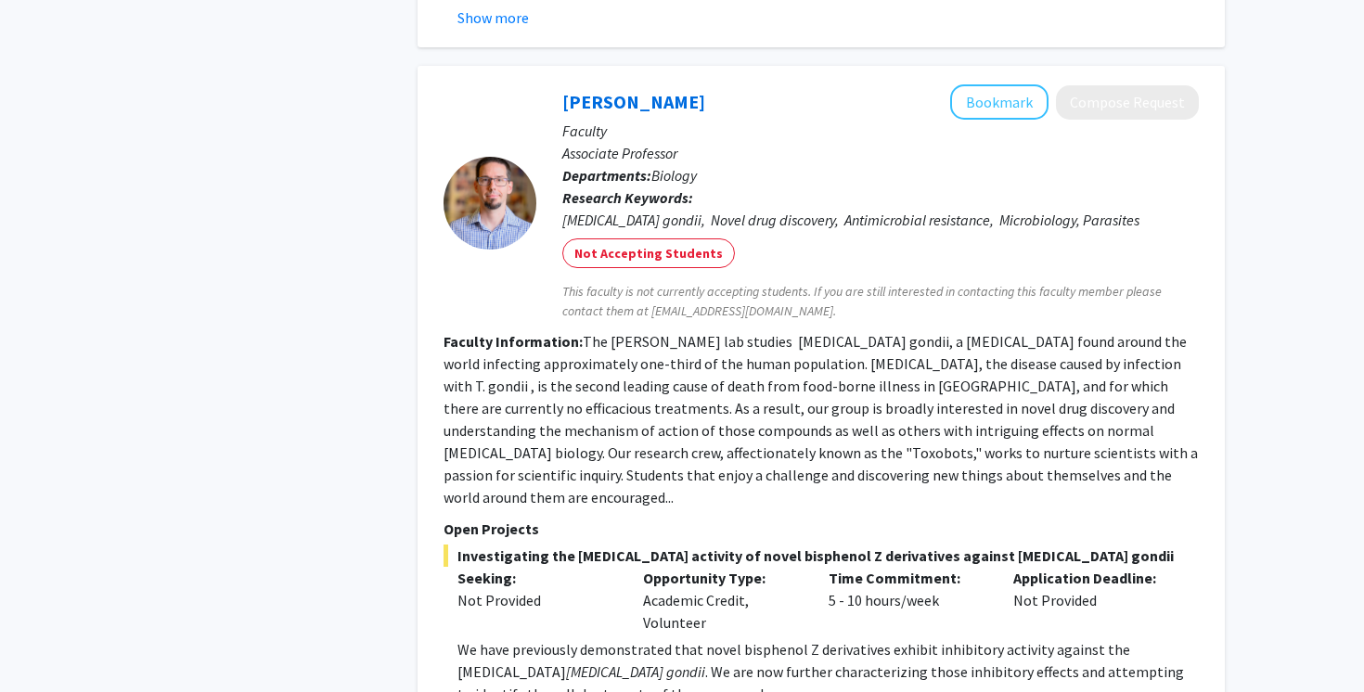
click at [823, 332] on fg-read-more "The [PERSON_NAME] lab studies [MEDICAL_DATA] gondii, a [MEDICAL_DATA] found aro…" at bounding box center [820, 419] width 754 height 174
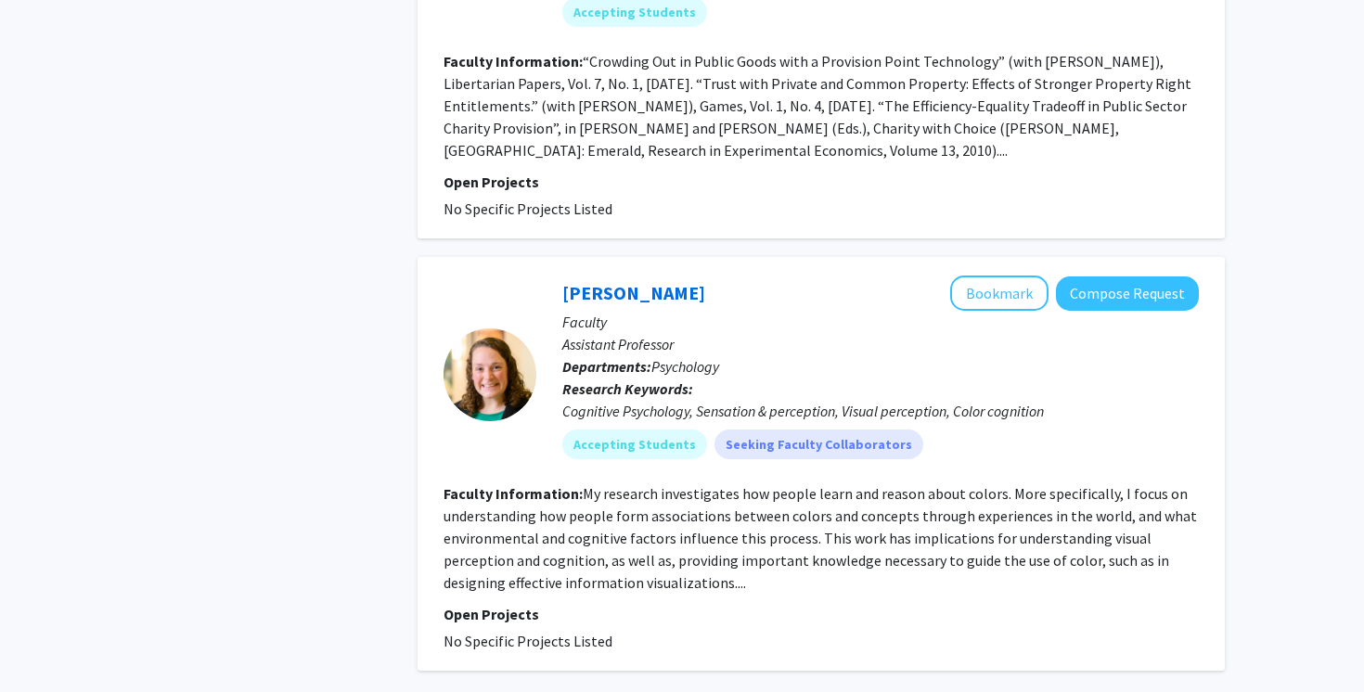
scroll to position [7122, 0]
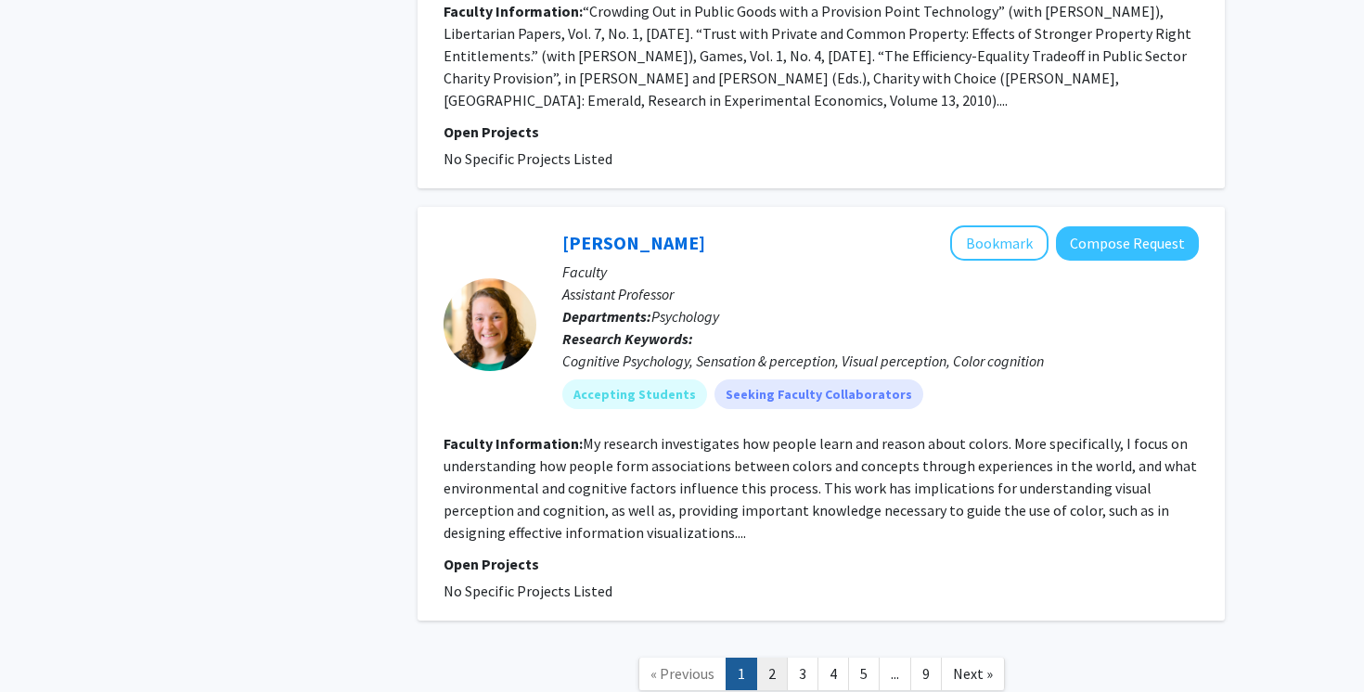
click at [774, 658] on link "2" at bounding box center [772, 674] width 32 height 32
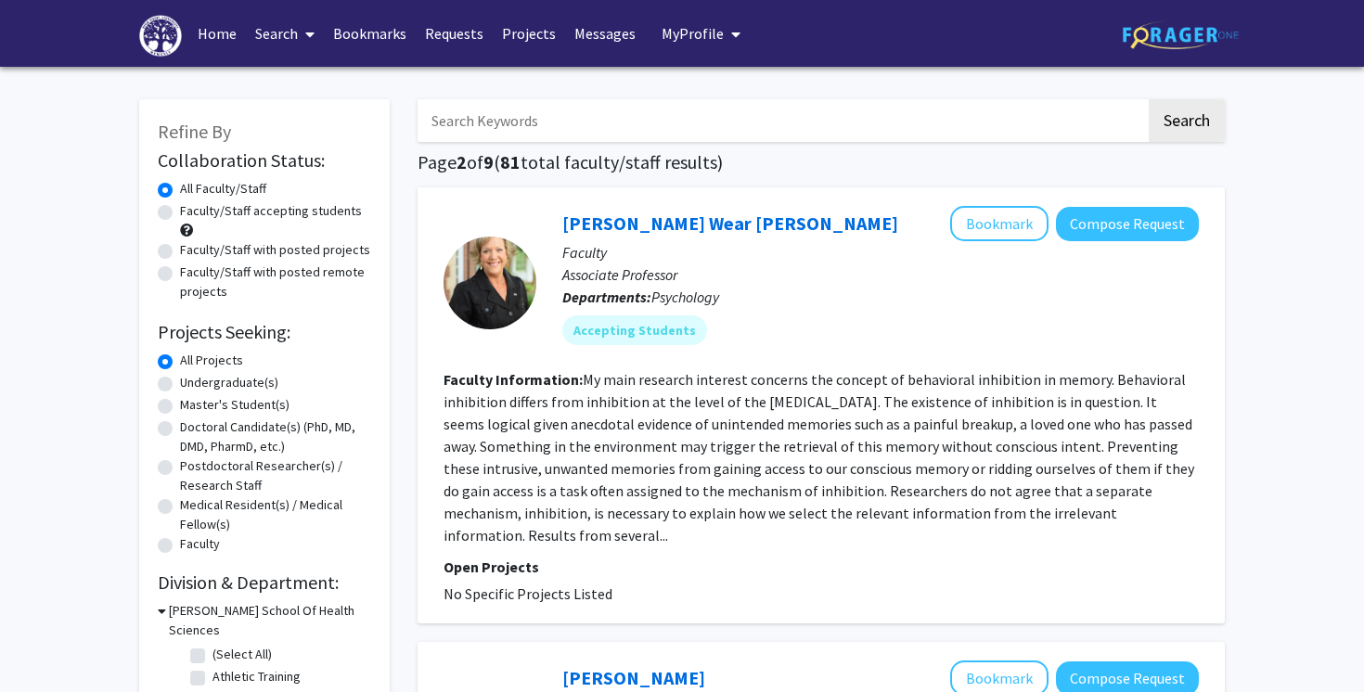
click at [810, 129] on input "Search Keywords" at bounding box center [781, 120] width 728 height 43
click at [761, 303] on p "Departments: Psychology" at bounding box center [880, 297] width 636 height 22
click at [731, 128] on input "Search Keywords" at bounding box center [781, 120] width 728 height 43
click at [798, 205] on div "[PERSON_NAME] Wear [PERSON_NAME] Bookmark Compose Request Faculty Associate Pro…" at bounding box center [820, 405] width 807 height 436
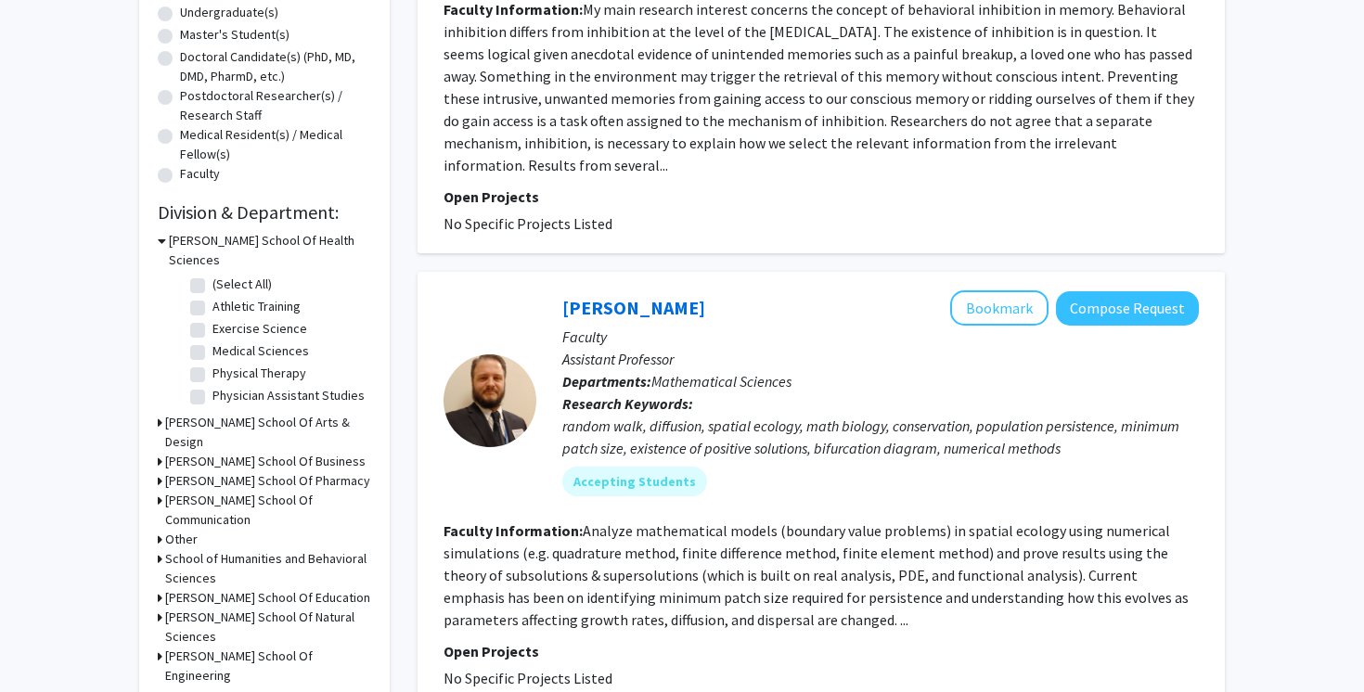
scroll to position [377, 0]
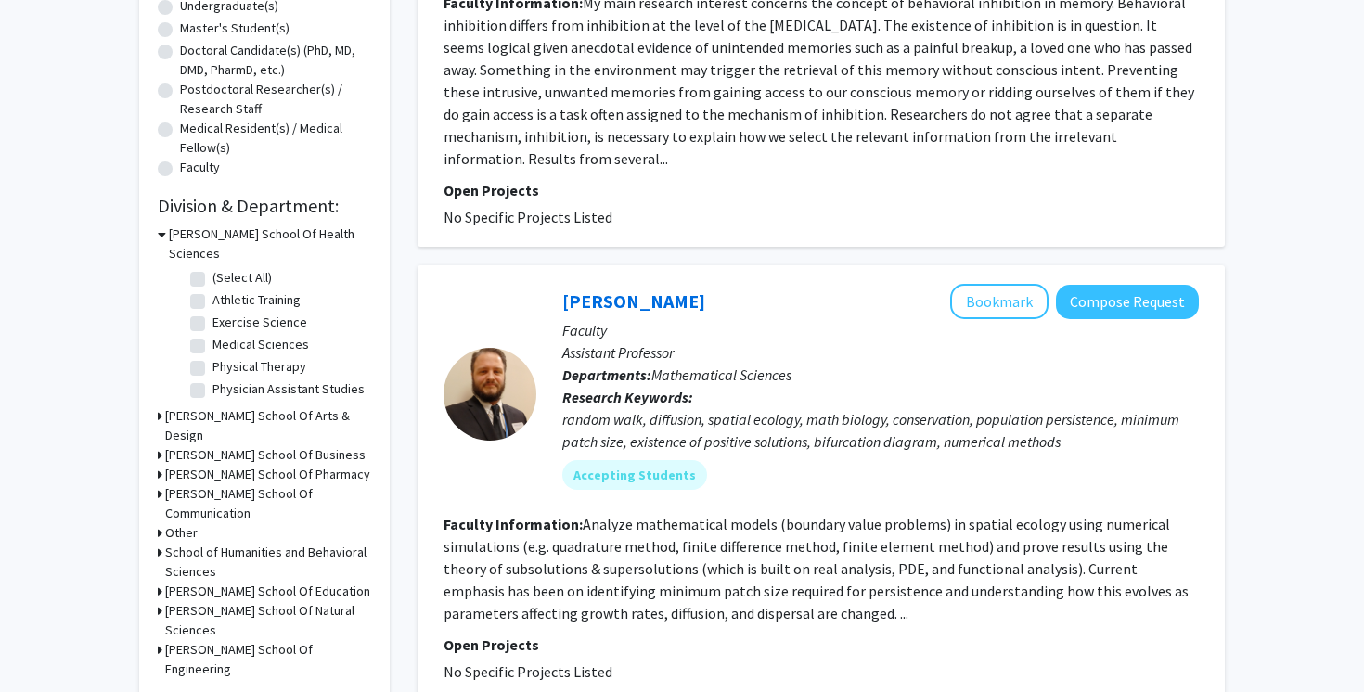
click at [299, 601] on h3 "[PERSON_NAME] School Of Natural Sciences" at bounding box center [268, 620] width 206 height 39
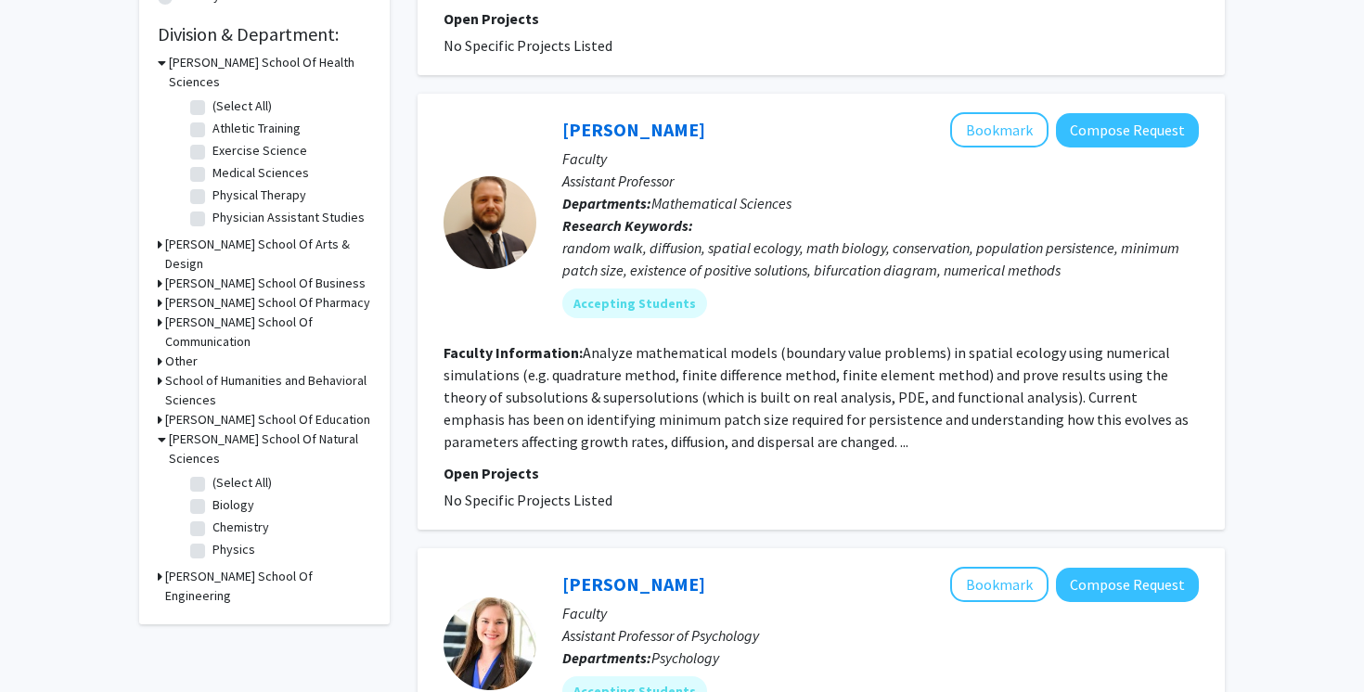
scroll to position [585, 0]
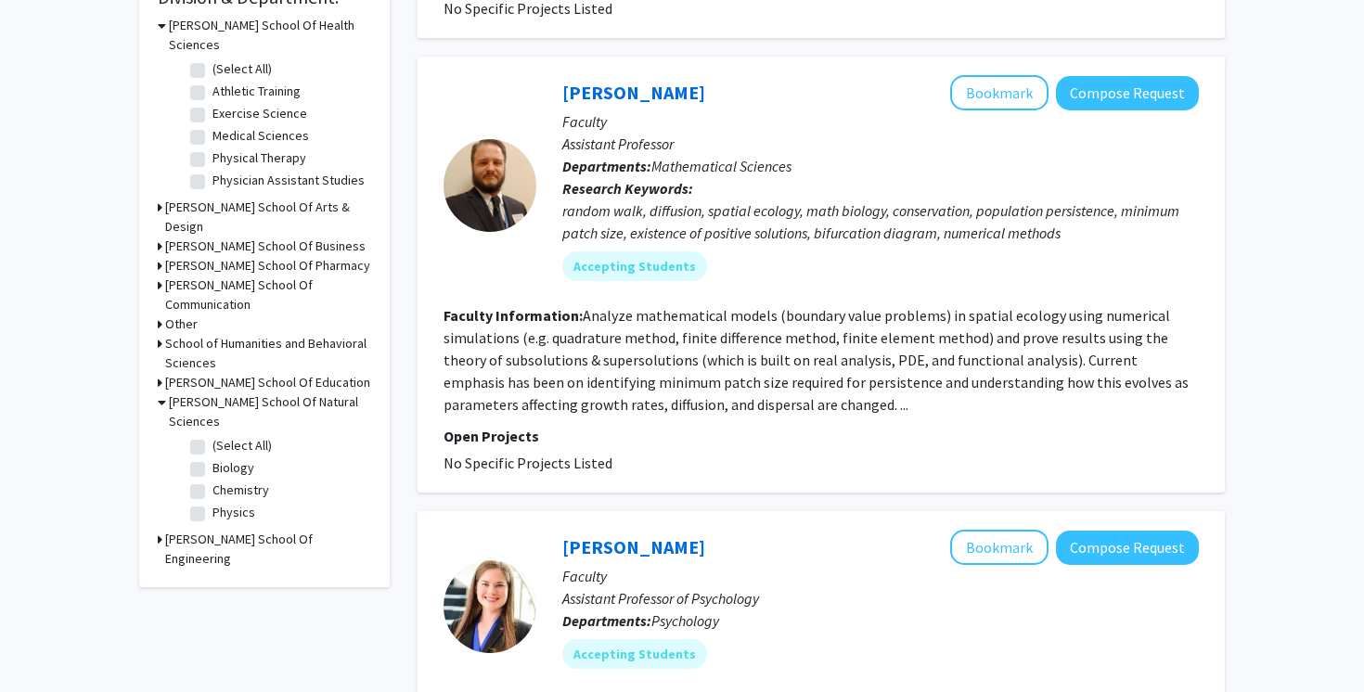
click at [212, 458] on label "Biology" at bounding box center [233, 467] width 42 height 19
click at [212, 458] on input "Biology" at bounding box center [218, 464] width 12 height 12
checkbox input "true"
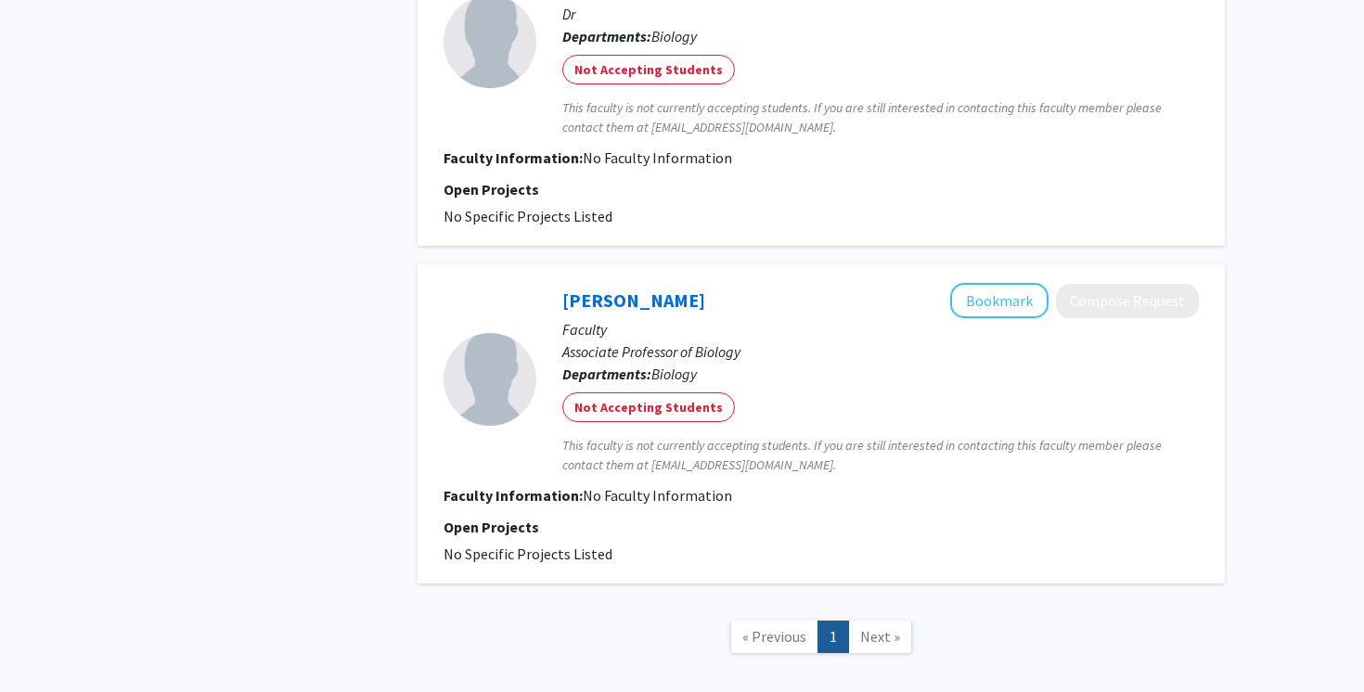
scroll to position [3448, 0]
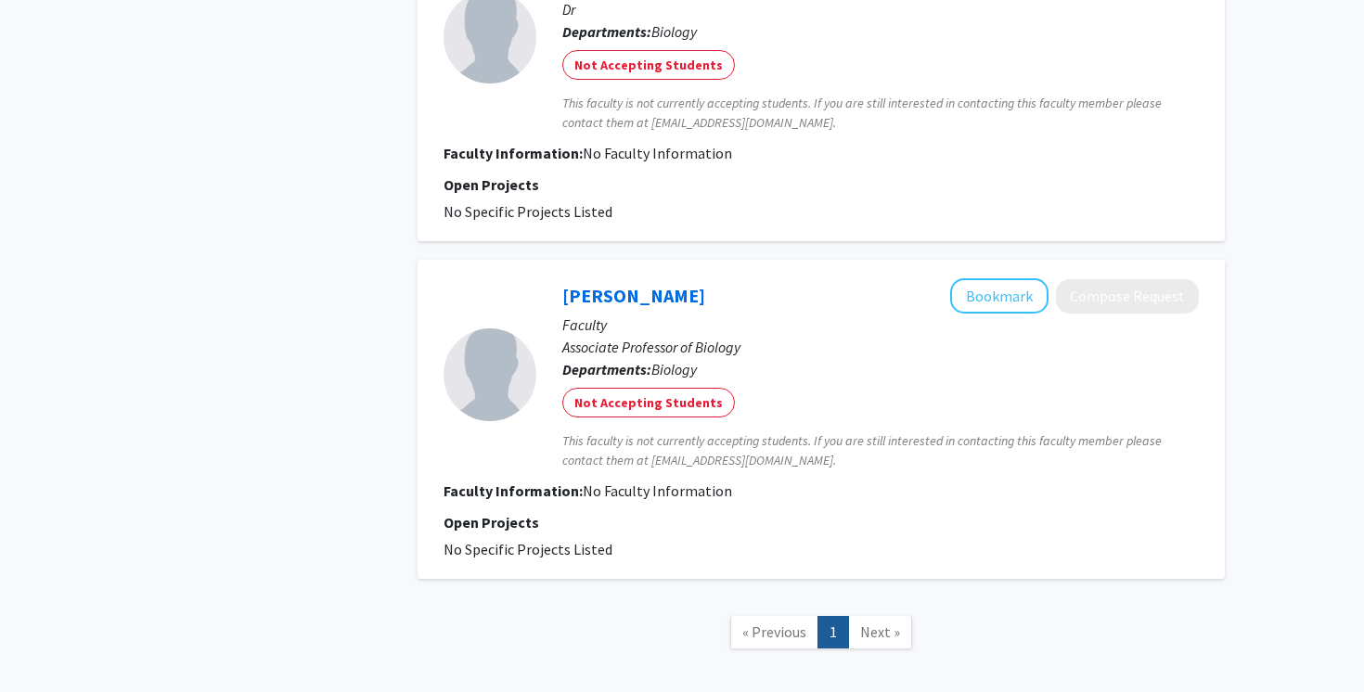
click at [846, 616] on link "1" at bounding box center [833, 632] width 32 height 32
click at [870, 622] on span "Next »" at bounding box center [880, 631] width 40 height 19
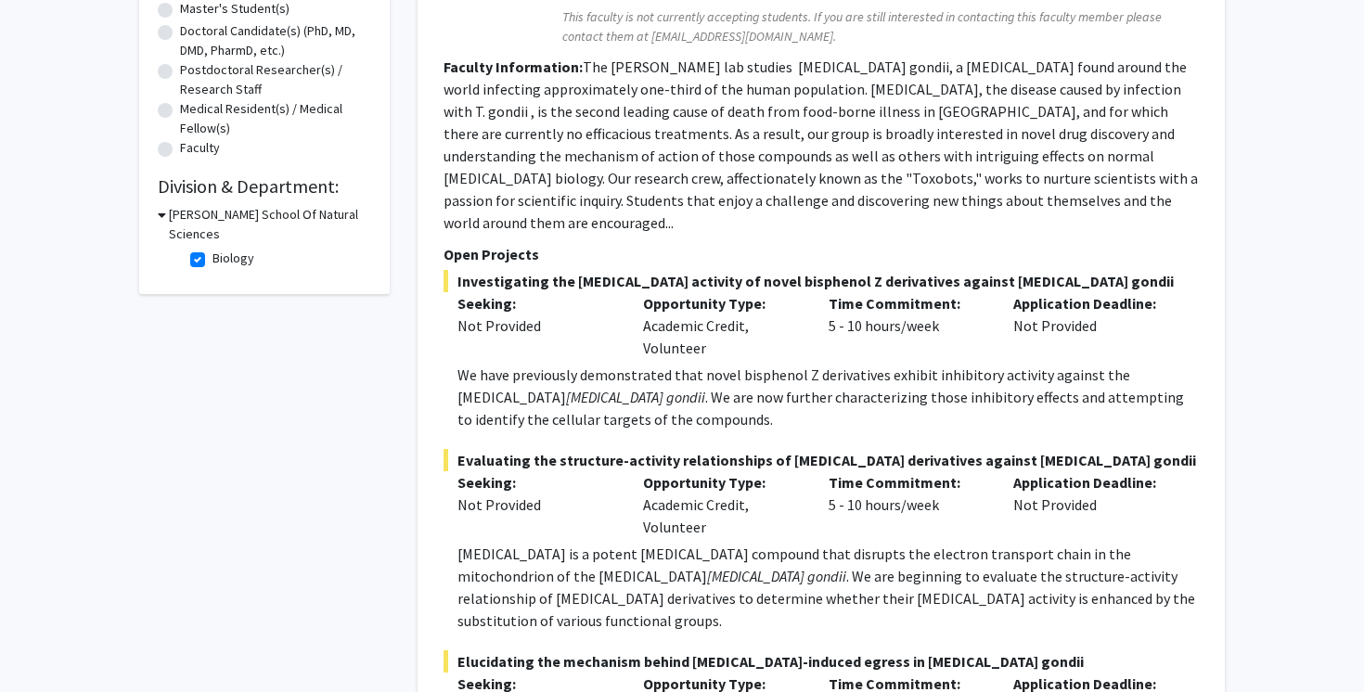
scroll to position [399, 0]
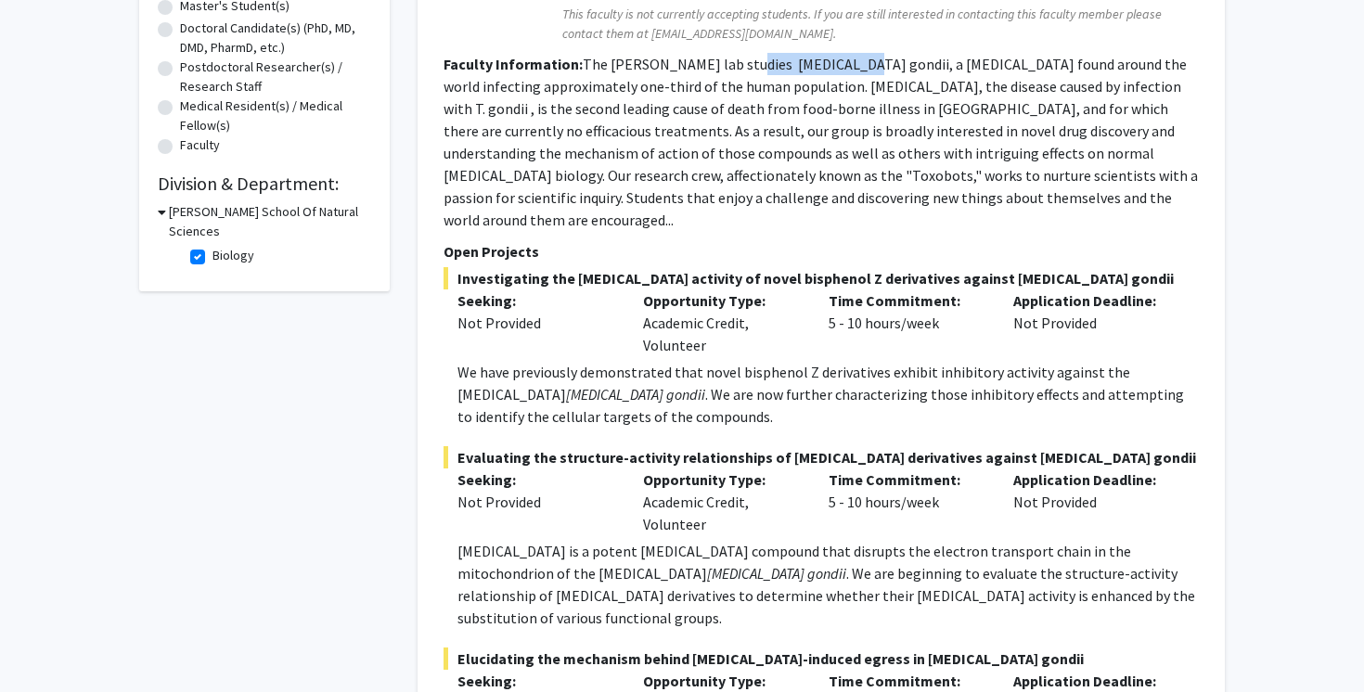
drag, startPoint x: 733, startPoint y: 58, endPoint x: 849, endPoint y: 54, distance: 116.1
click at [849, 55] on fg-read-more "The [PERSON_NAME] lab studies [MEDICAL_DATA] gondii, a [MEDICAL_DATA] found aro…" at bounding box center [820, 142] width 754 height 174
copy fg-read-more "[MEDICAL_DATA] gondii"
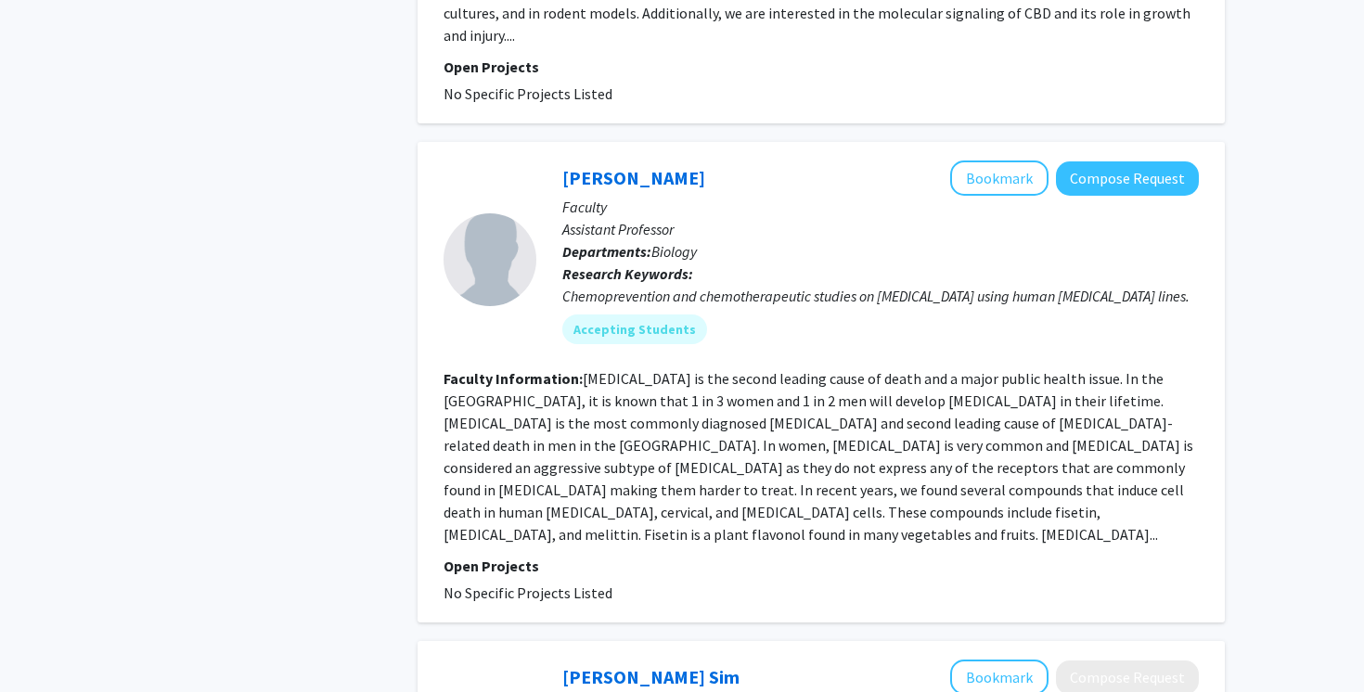
scroll to position [2738, 0]
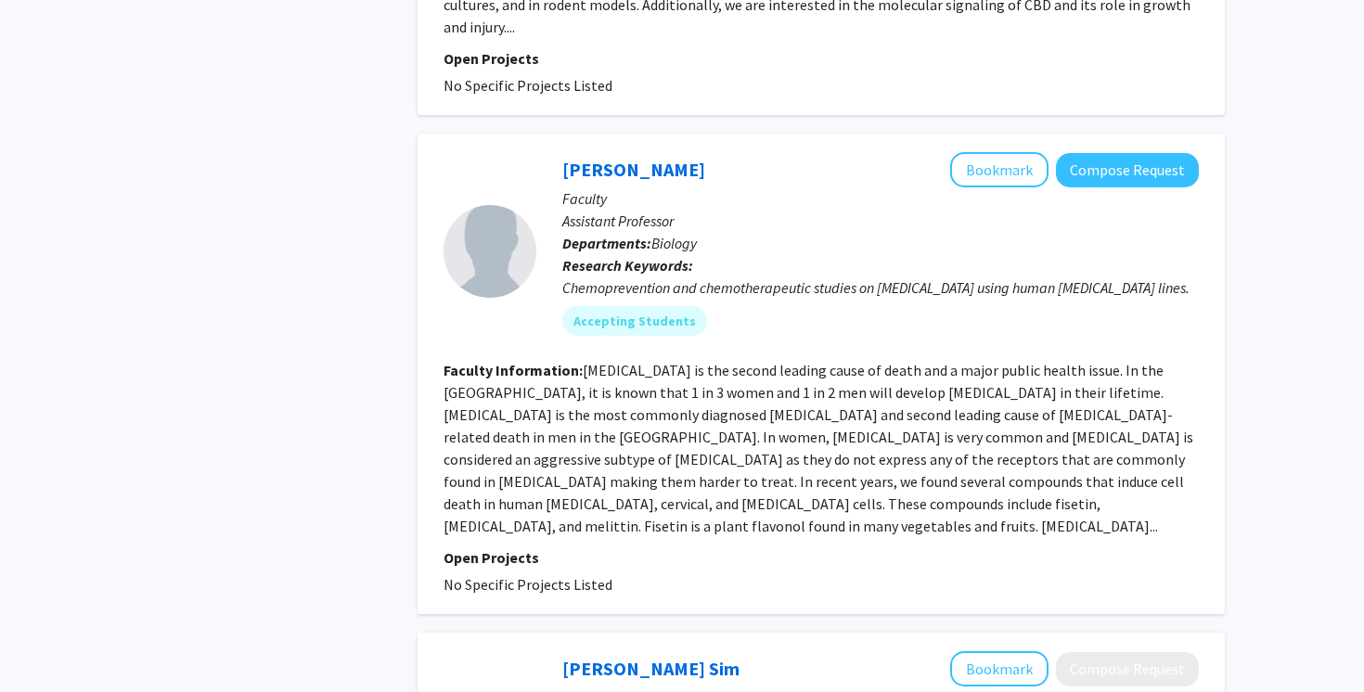
click at [721, 448] on fg-search-faculty "[PERSON_NAME] Bookmark Compose Request Faculty Assistant Professor Departments:…" at bounding box center [820, 373] width 755 height 443
click at [703, 432] on fg-read-more "[MEDICAL_DATA] is the second leading cause of death and a major public health i…" at bounding box center [818, 448] width 750 height 174
click at [629, 454] on fg-search-faculty "[PERSON_NAME] Bookmark Compose Request Faculty Assistant Professor Departments:…" at bounding box center [820, 373] width 755 height 443
click at [902, 276] on div "Chemoprevention and chemotherapeutic studies on [MEDICAL_DATA] using human [MED…" at bounding box center [880, 287] width 636 height 22
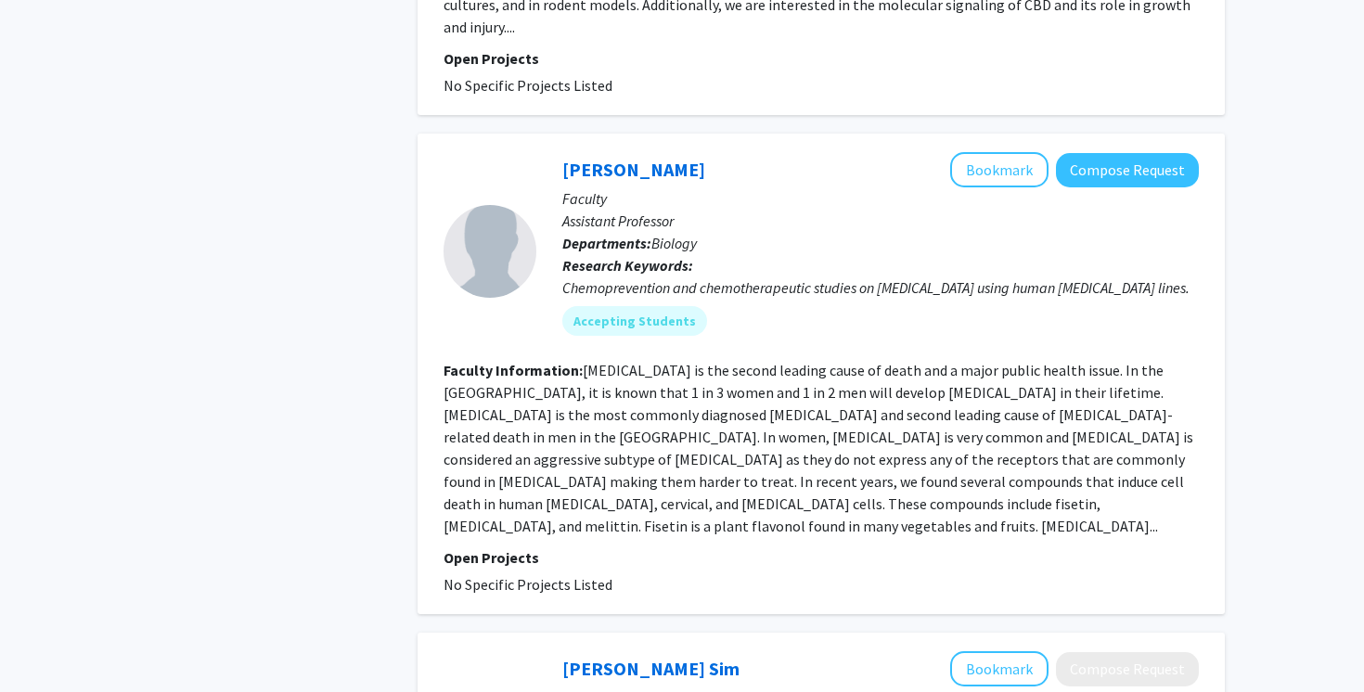
click at [641, 278] on div "[PERSON_NAME] Bookmark Compose Request Faculty Assistant Professor Departments:…" at bounding box center [867, 251] width 662 height 198
click at [636, 306] on mat-chip "Accepting Students" at bounding box center [634, 321] width 145 height 30
click at [600, 383] on fg-read-more "[MEDICAL_DATA] is the second leading cause of death and a major public health i…" at bounding box center [818, 448] width 750 height 174
click at [786, 546] on p "Open Projects" at bounding box center [820, 557] width 755 height 22
click at [858, 430] on fg-read-more "[MEDICAL_DATA] is the second leading cause of death and a major public health i…" at bounding box center [818, 448] width 750 height 174
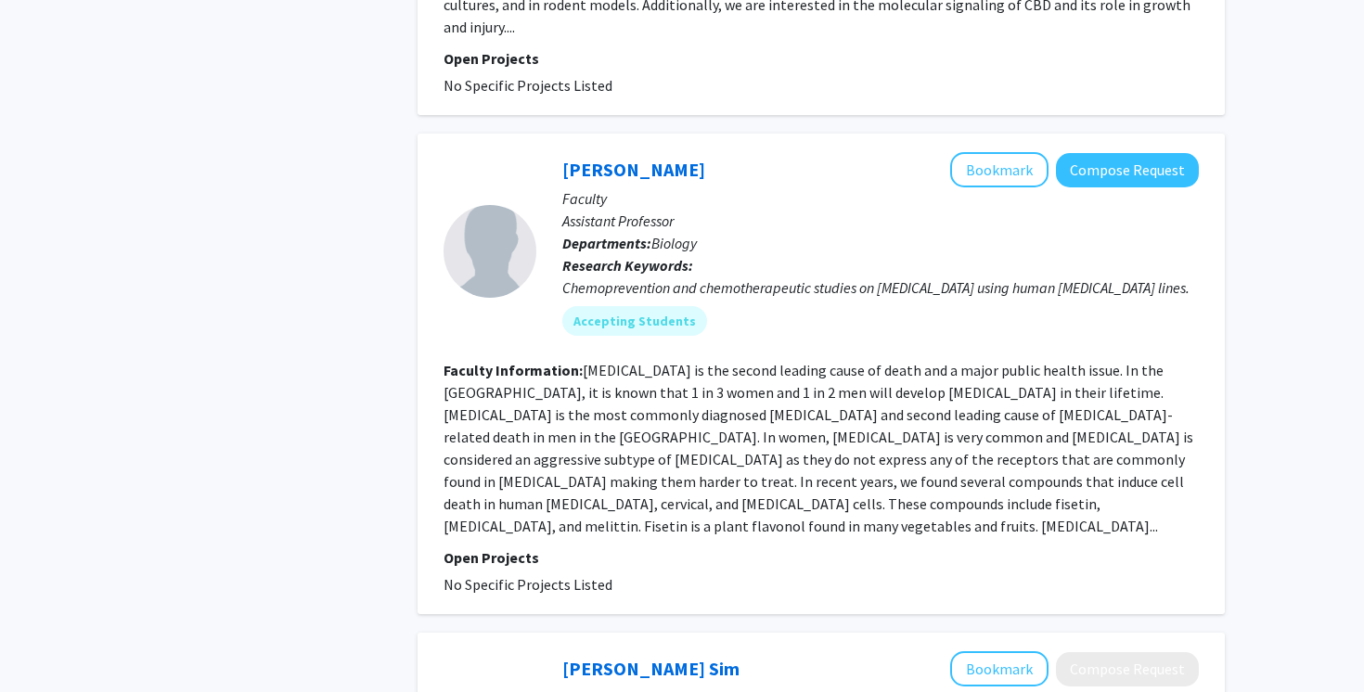
click at [1129, 419] on fg-read-more "[MEDICAL_DATA] is the second leading cause of death and a major public health i…" at bounding box center [818, 448] width 750 height 174
click at [1129, 421] on fg-read-more "[MEDICAL_DATA] is the second leading cause of death and a major public health i…" at bounding box center [818, 448] width 750 height 174
click at [1129, 423] on fg-read-more "[MEDICAL_DATA] is the second leading cause of death and a major public health i…" at bounding box center [818, 448] width 750 height 174
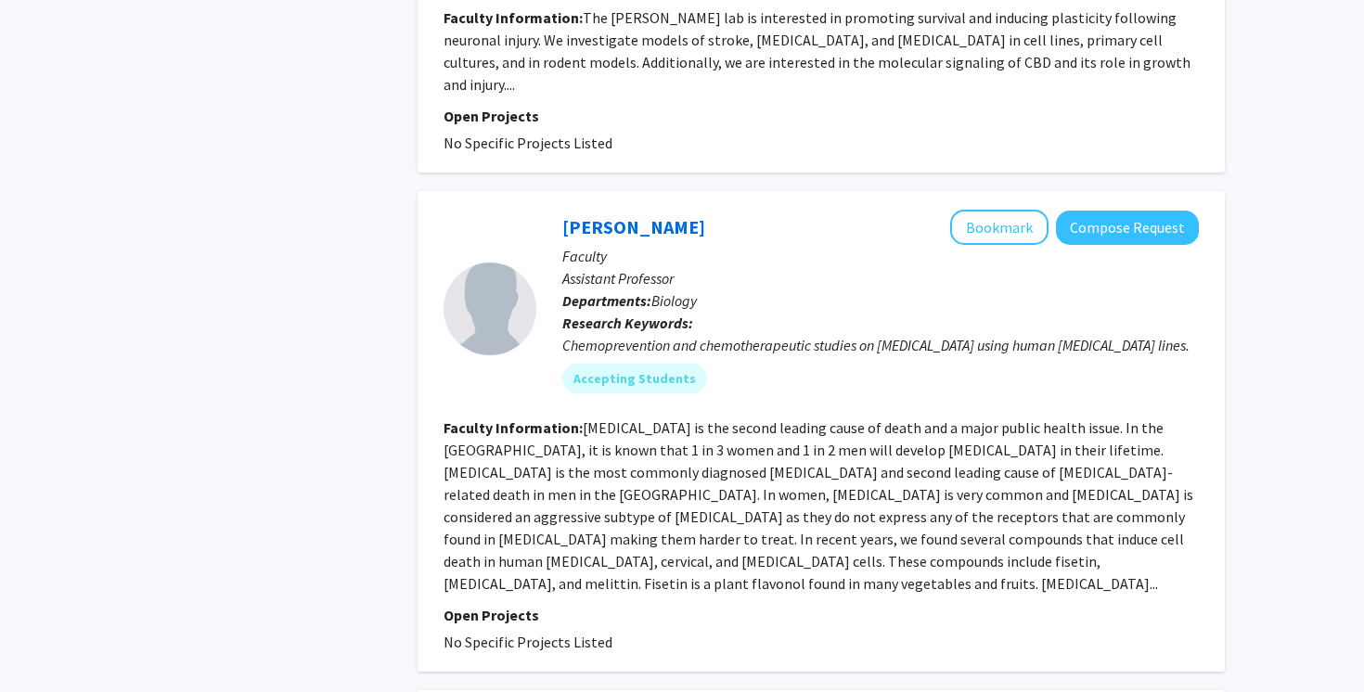
scroll to position [2670, 0]
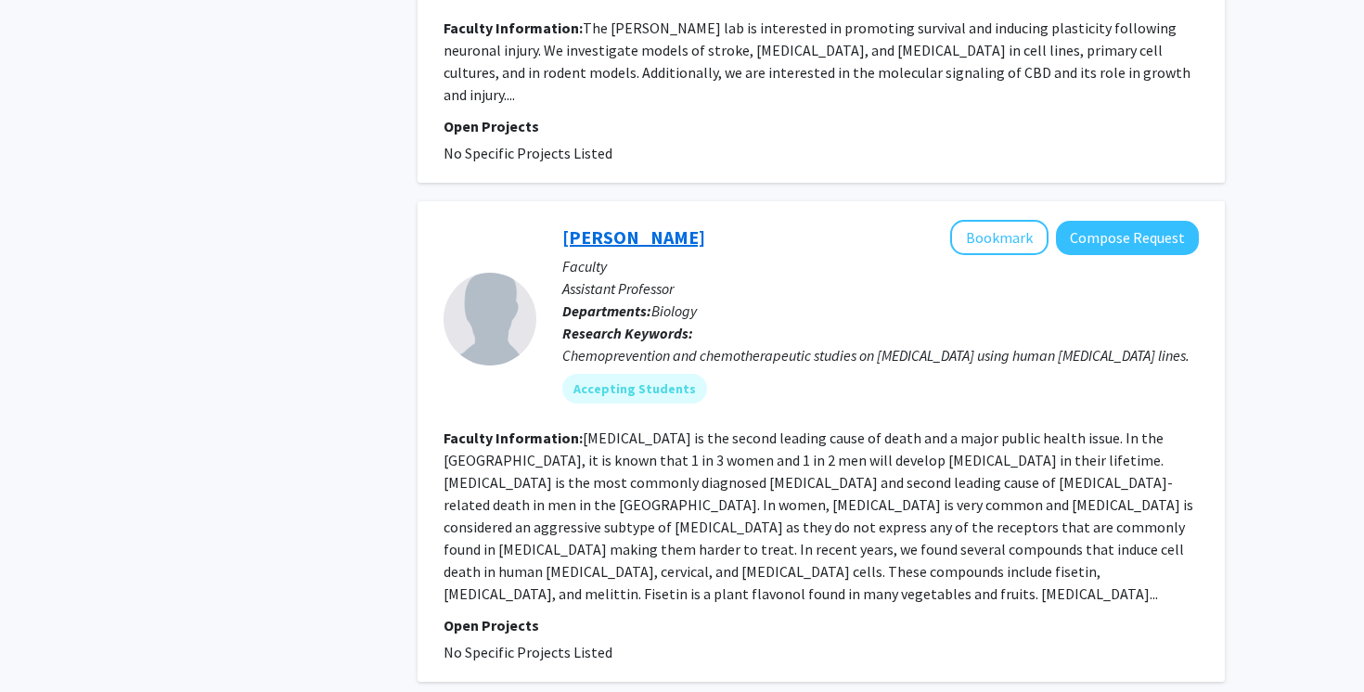
click at [594, 225] on link "[PERSON_NAME]" at bounding box center [633, 236] width 143 height 23
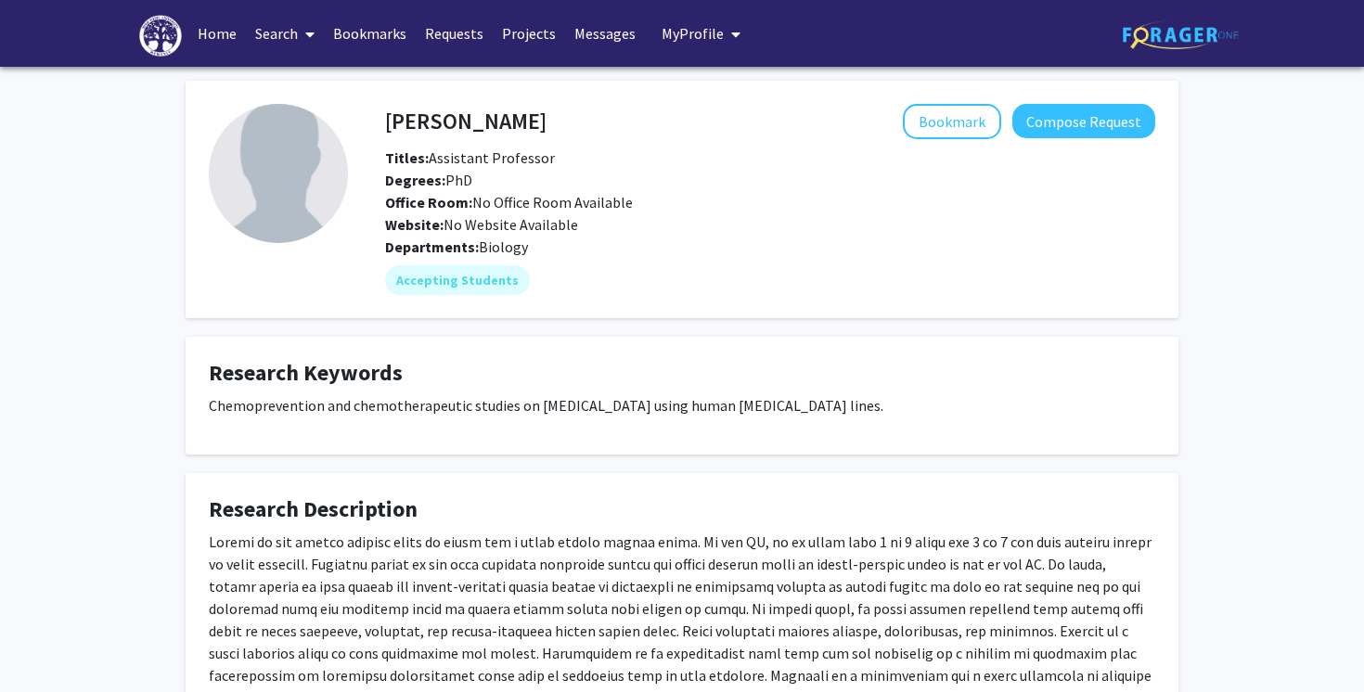
scroll to position [229, 0]
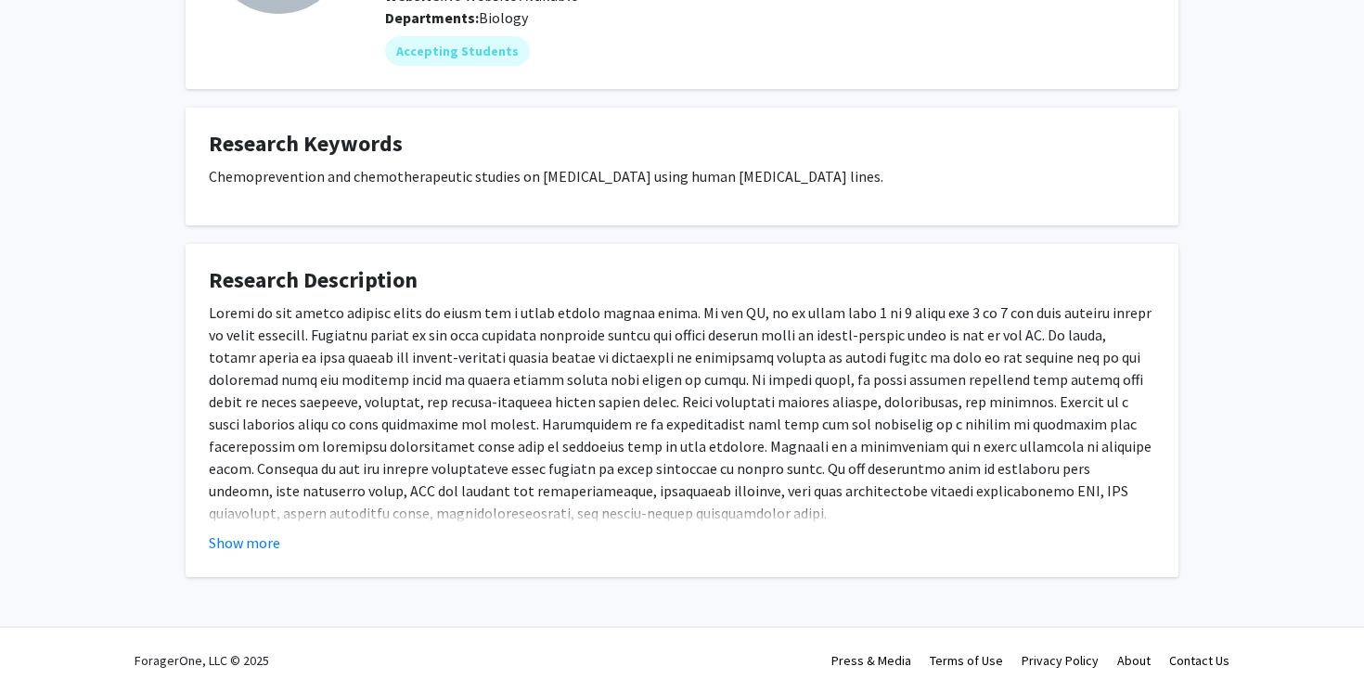
click at [285, 539] on div "Show more" at bounding box center [682, 543] width 946 height 22
click at [267, 541] on button "Show more" at bounding box center [244, 543] width 71 height 22
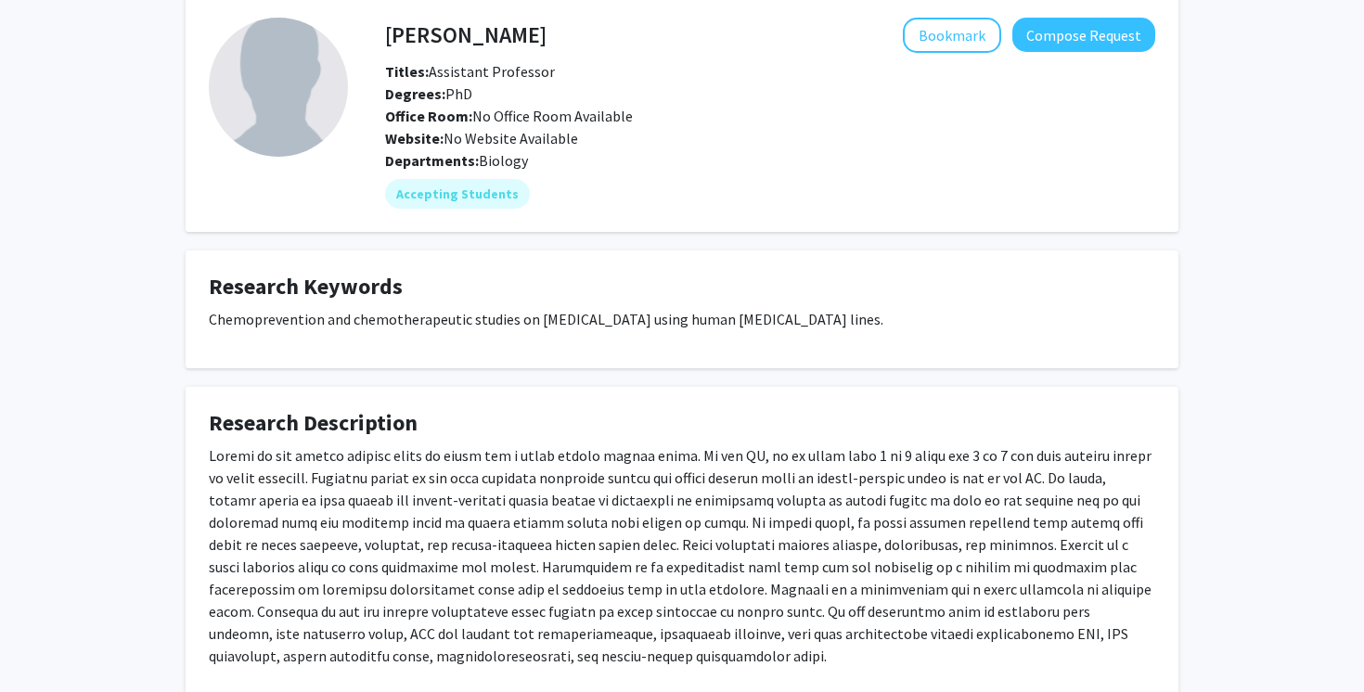
scroll to position [0, 0]
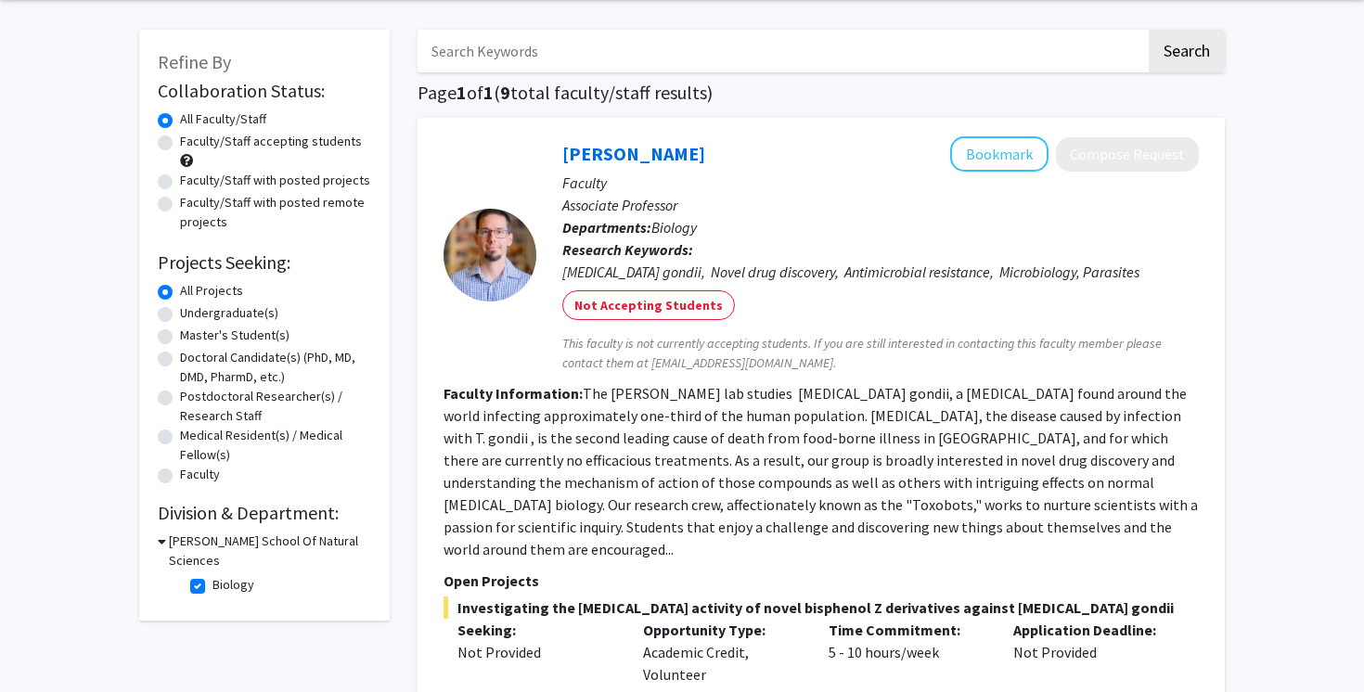
scroll to position [60, 0]
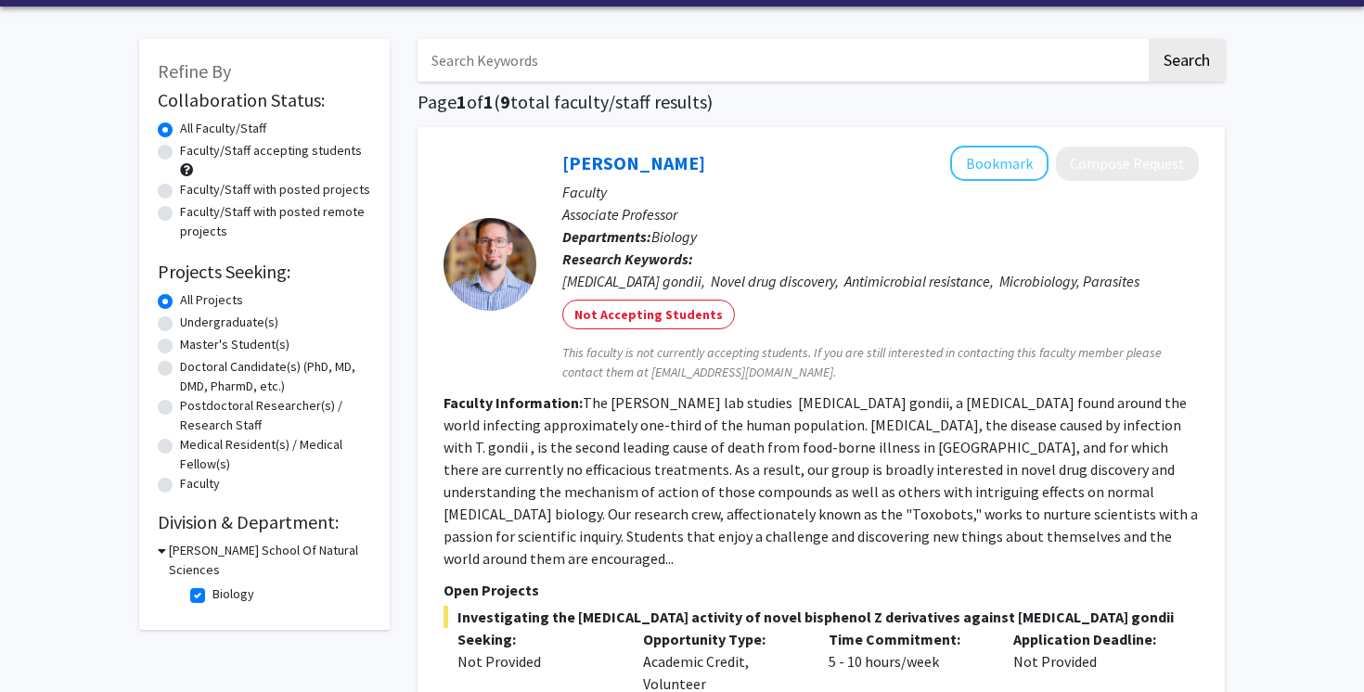
click at [584, 46] on input "Search Keywords" at bounding box center [781, 60] width 728 height 43
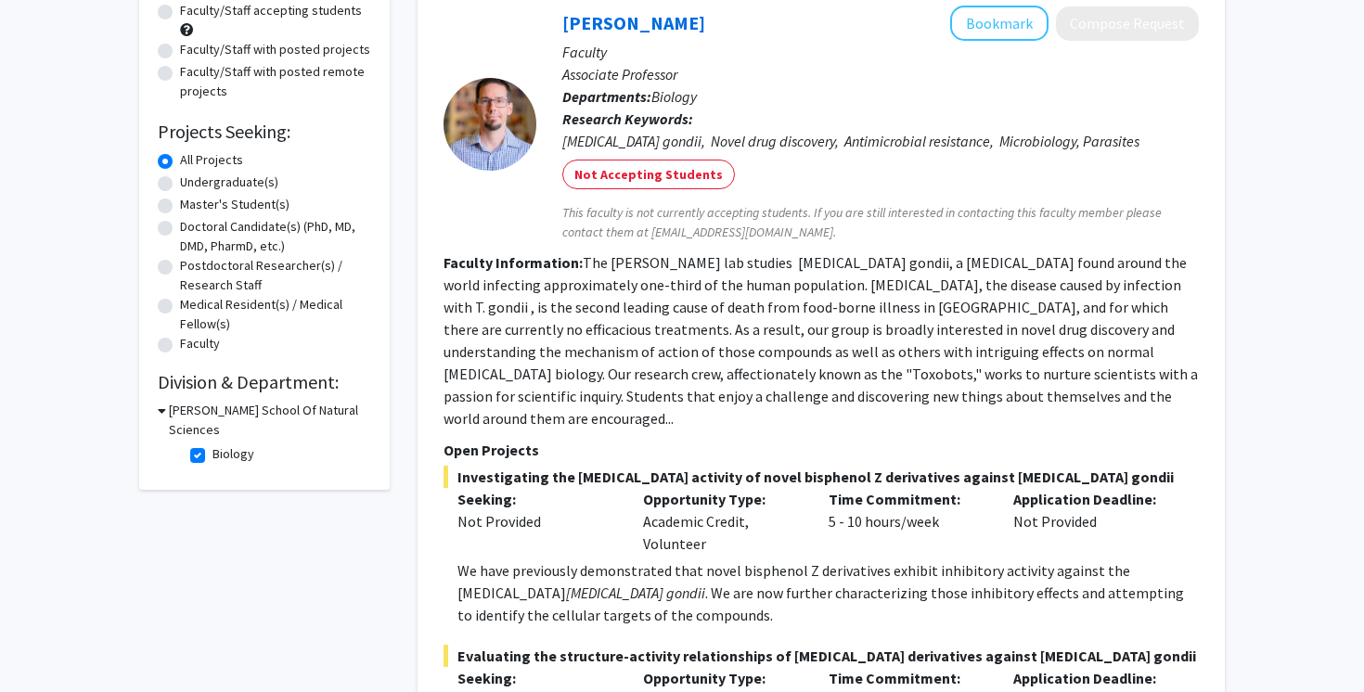
scroll to position [254, 0]
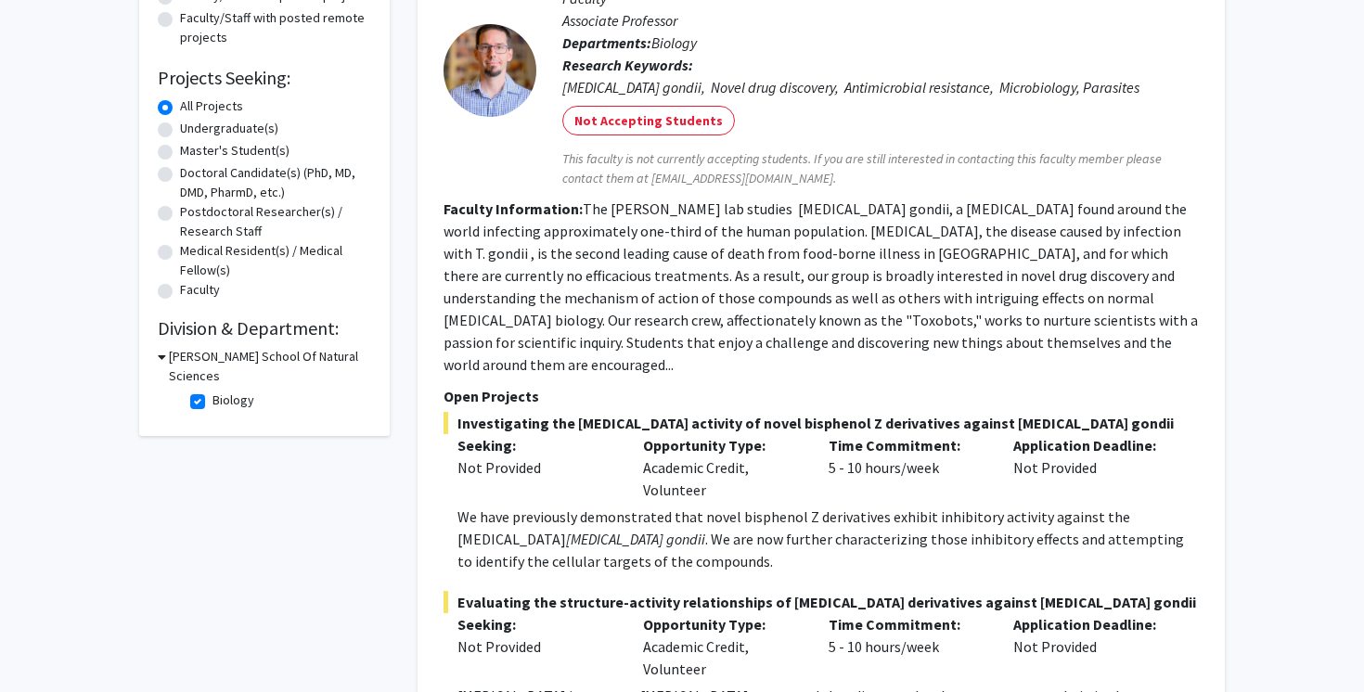
click at [178, 364] on h3 "[PERSON_NAME] School Of Natural Sciences" at bounding box center [270, 366] width 202 height 39
click at [185, 364] on h3 "[PERSON_NAME] School Of Natural Sciences" at bounding box center [268, 366] width 206 height 39
click at [212, 391] on label "Biology" at bounding box center [233, 400] width 42 height 19
click at [212, 391] on input "Biology" at bounding box center [218, 397] width 12 height 12
checkbox input "false"
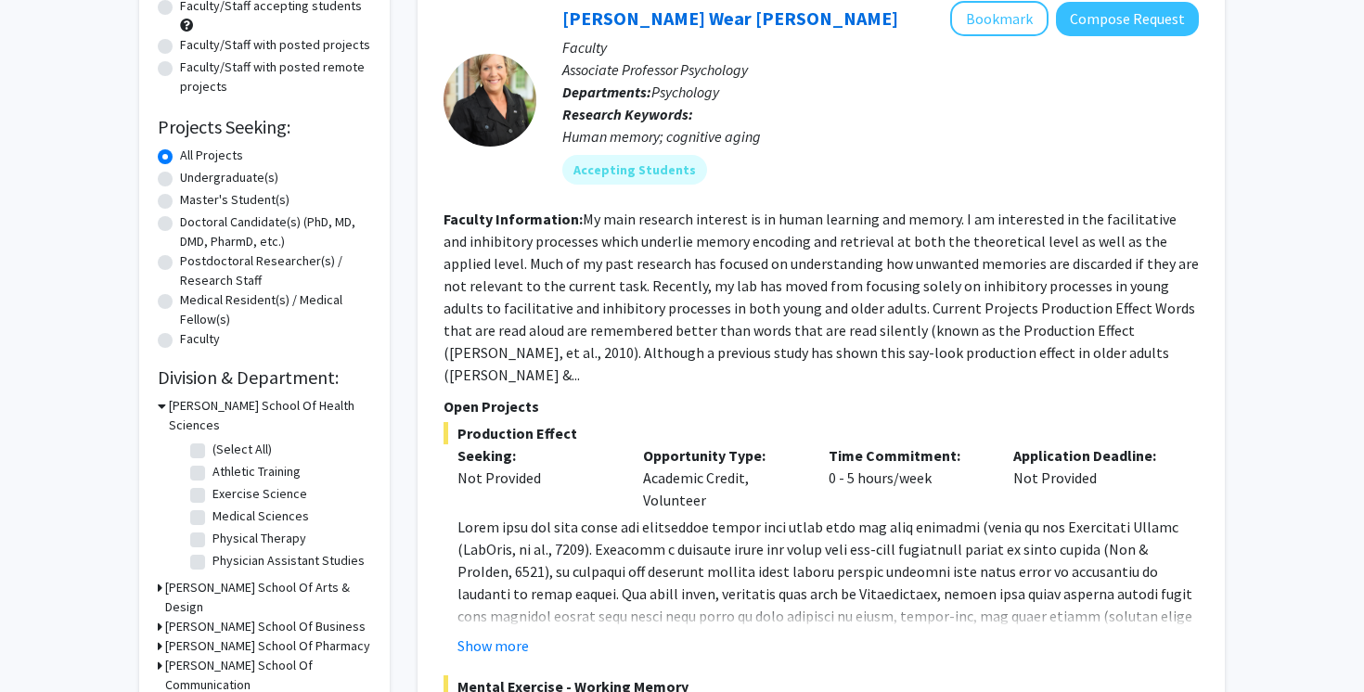
scroll to position [205, 0]
click at [837, 301] on fg-read-more "My main research interest is in human learning and memory. I am interested in t…" at bounding box center [820, 297] width 755 height 174
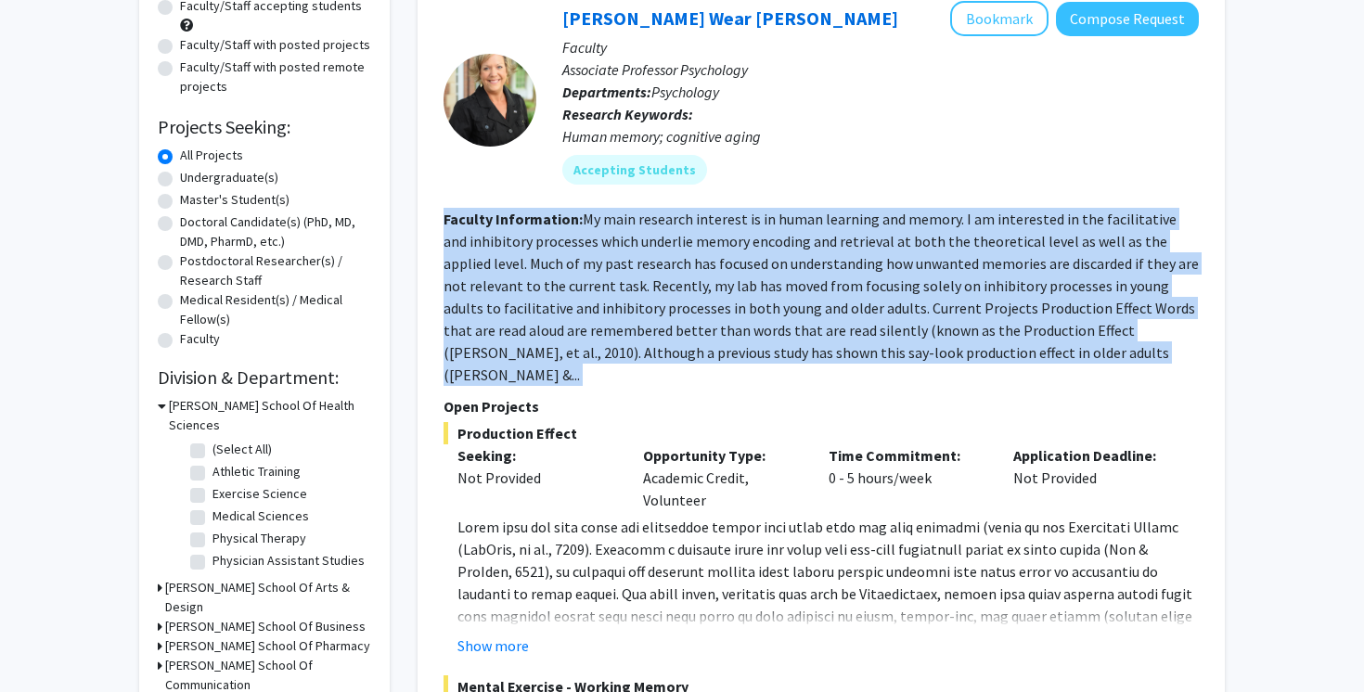
click at [837, 301] on fg-read-more "My main research interest is in human learning and memory. I am interested in t…" at bounding box center [820, 297] width 755 height 174
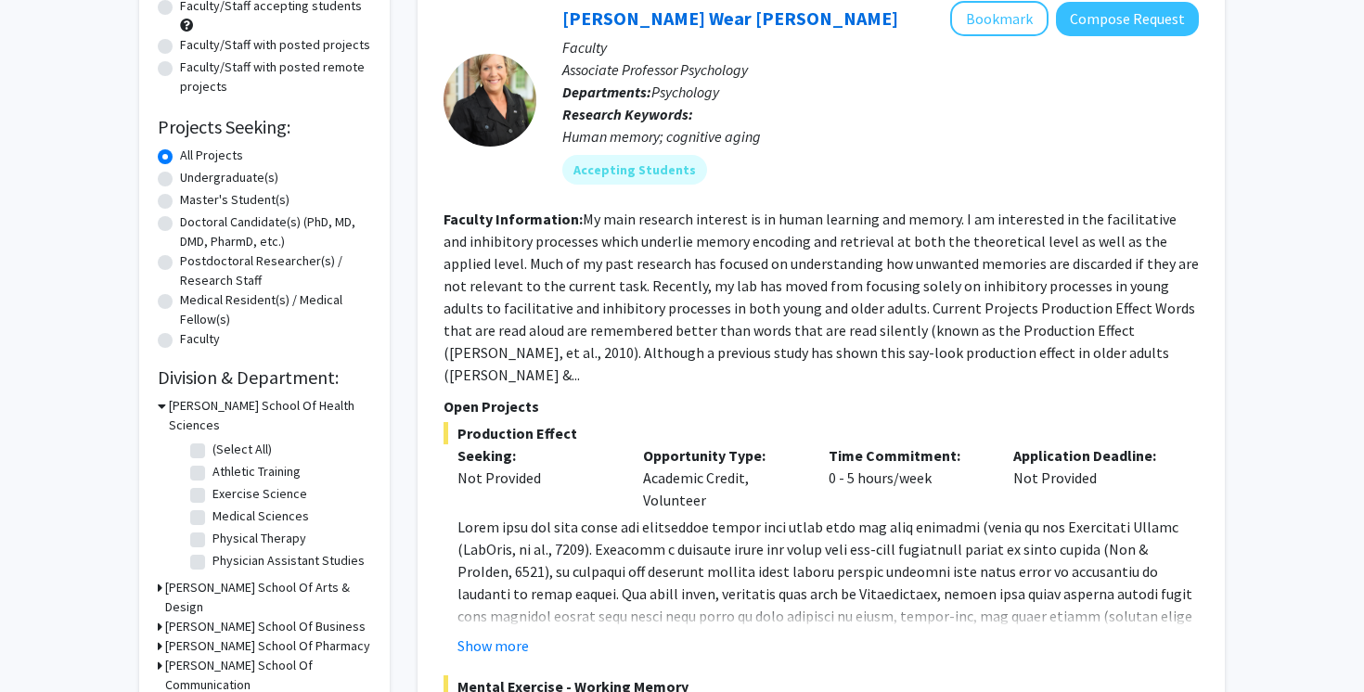
click at [830, 301] on fg-read-more "My main research interest is in human learning and memory. I am interested in t…" at bounding box center [820, 297] width 755 height 174
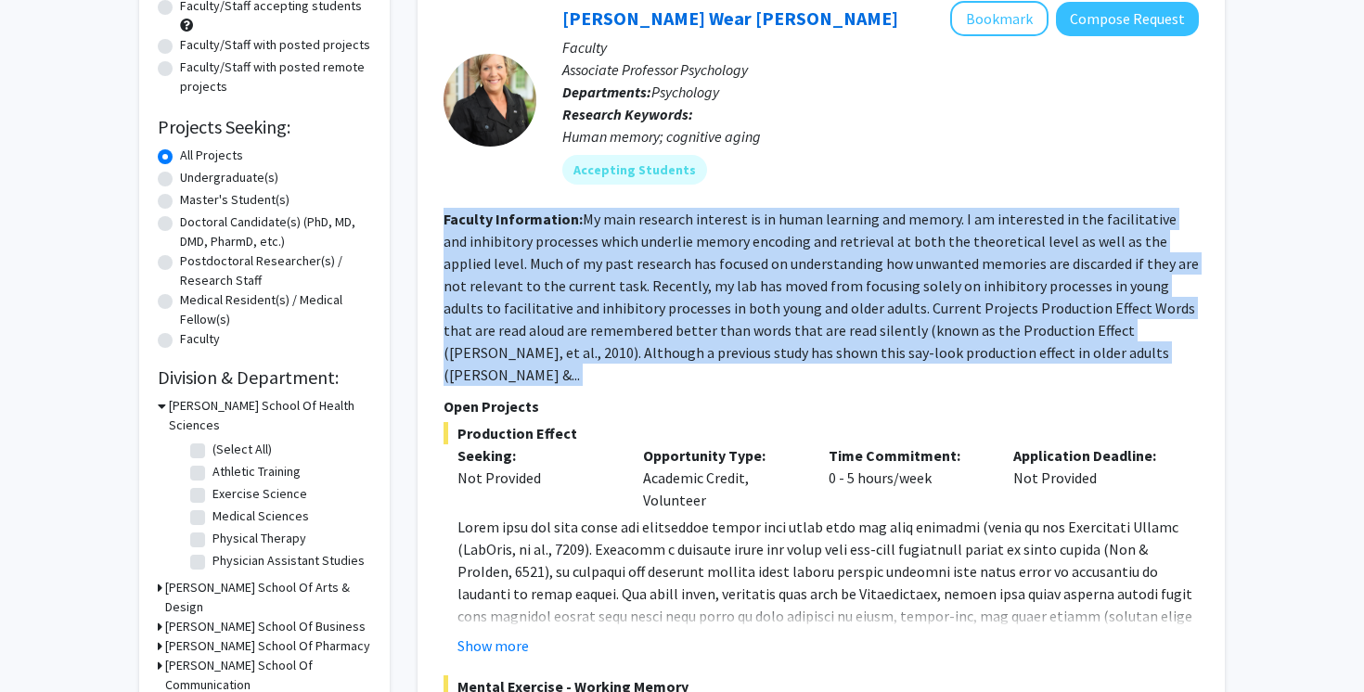
click at [830, 301] on fg-read-more "My main research interest is in human learning and memory. I am interested in t…" at bounding box center [820, 297] width 755 height 174
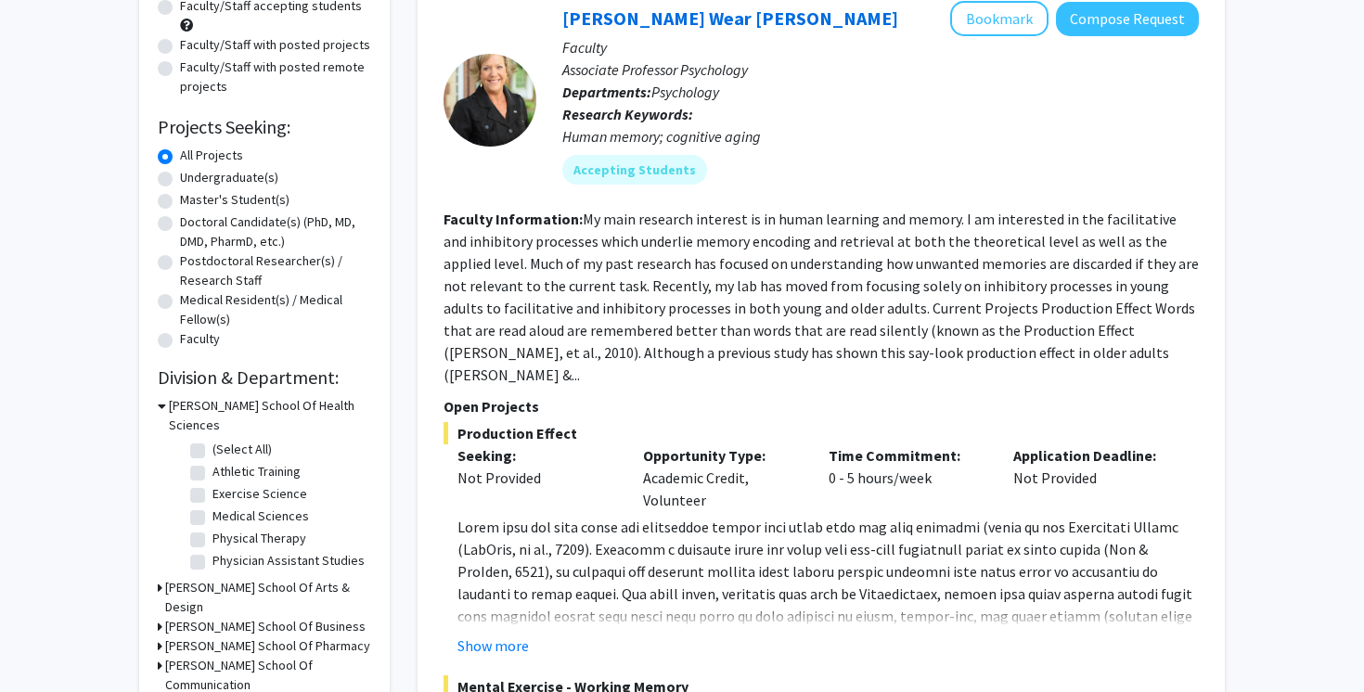
click at [828, 318] on section "Faculty Information: My main research interest is in human learning and memory.…" at bounding box center [820, 297] width 755 height 178
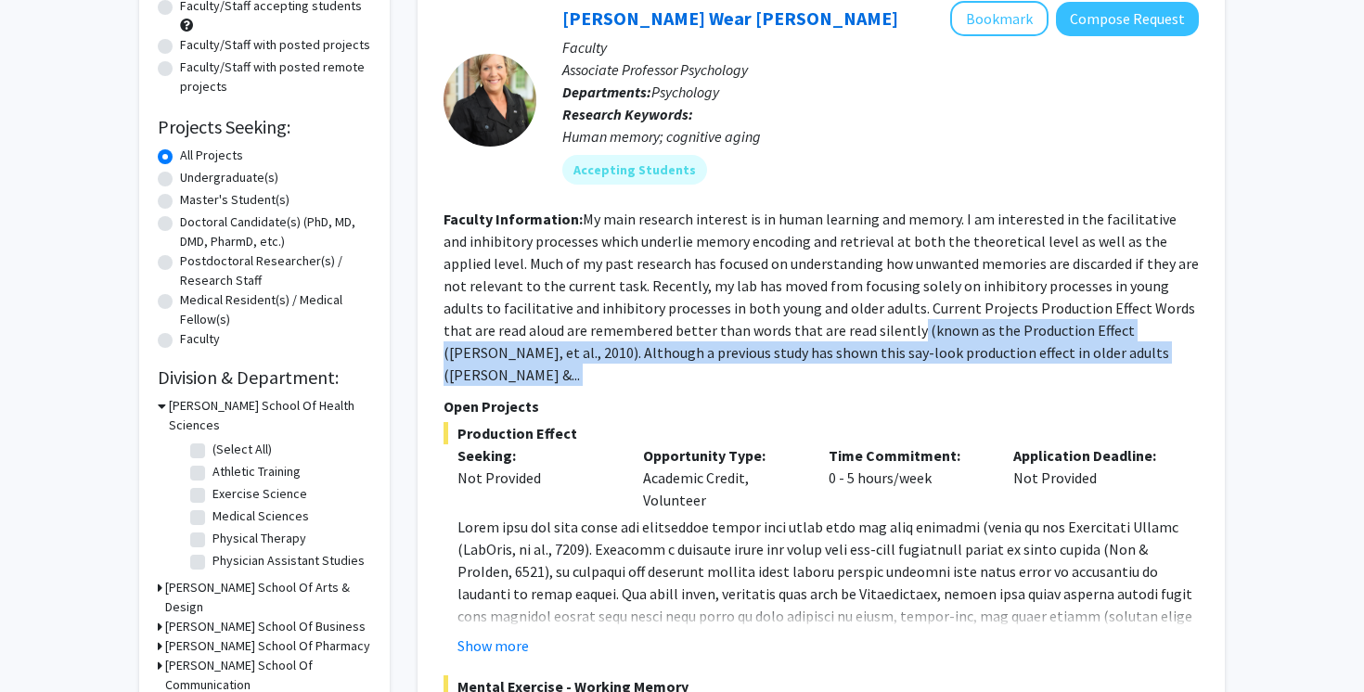
click at [828, 324] on fg-read-more "My main research interest is in human learning and memory. I am interested in t…" at bounding box center [820, 297] width 755 height 174
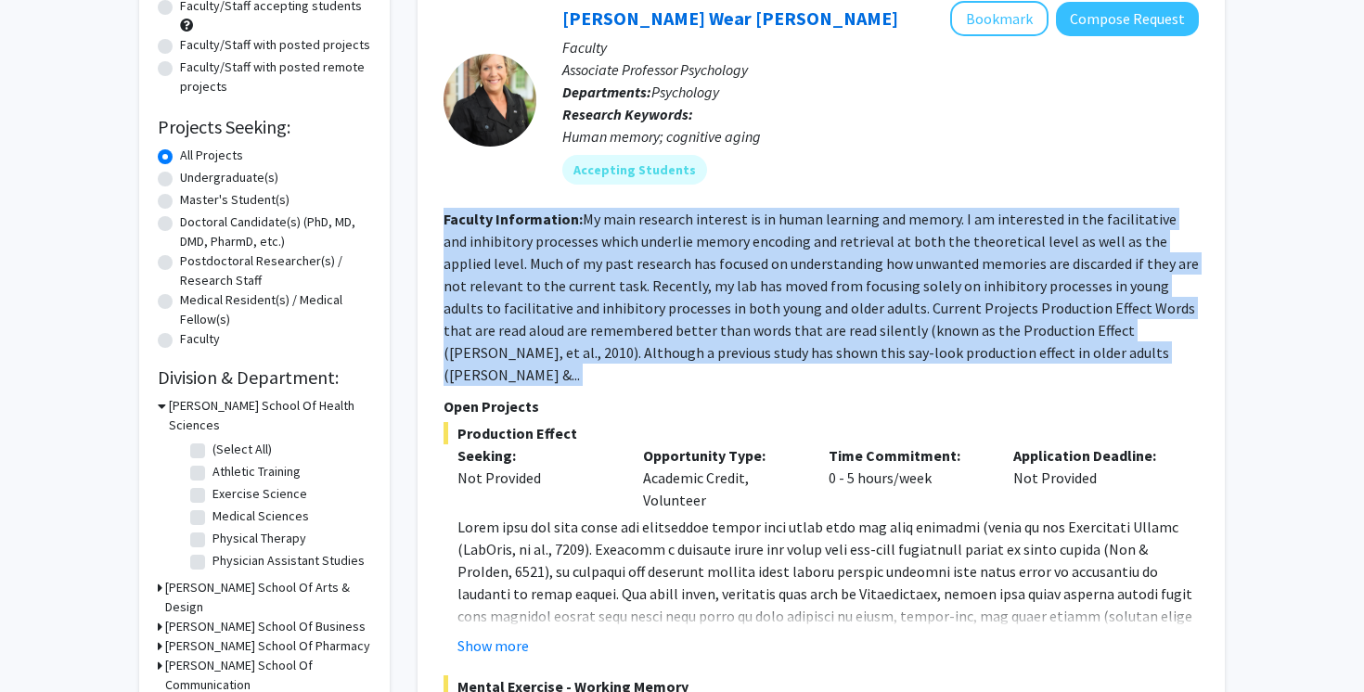
click at [828, 323] on fg-read-more "My main research interest is in human learning and memory. I am interested in t…" at bounding box center [820, 297] width 755 height 174
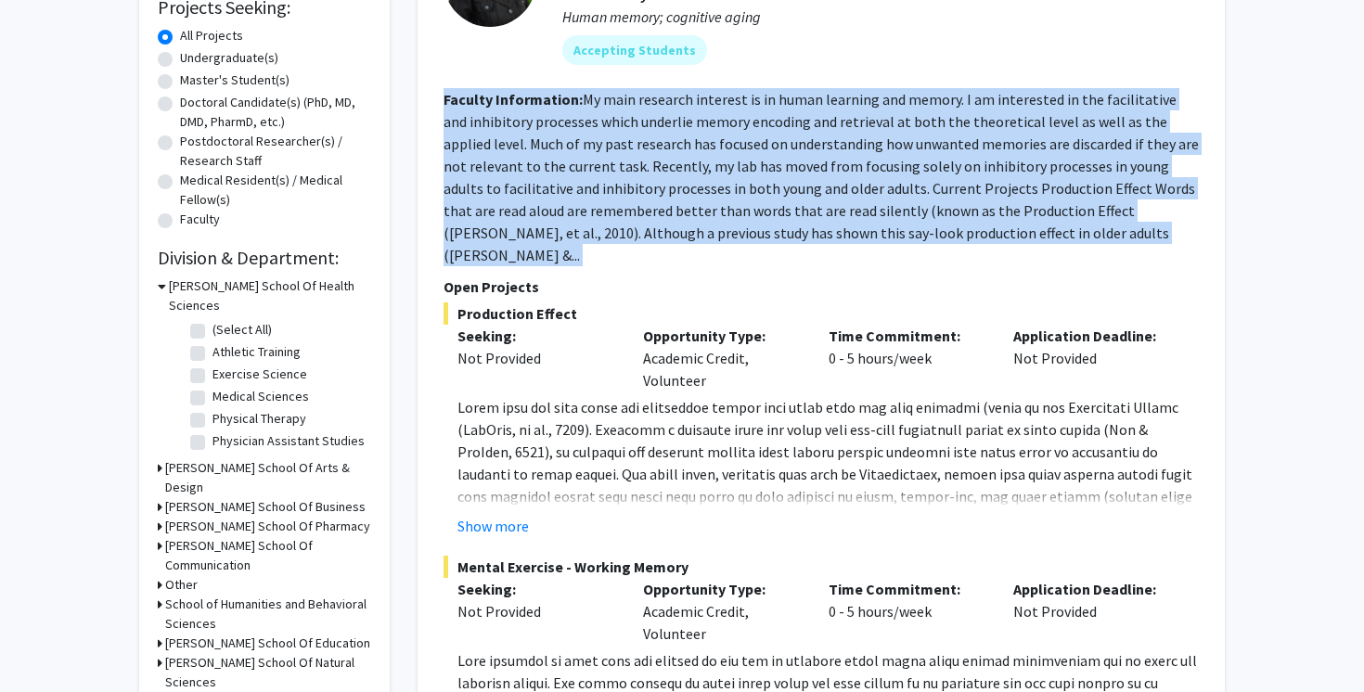
scroll to position [330, 0]
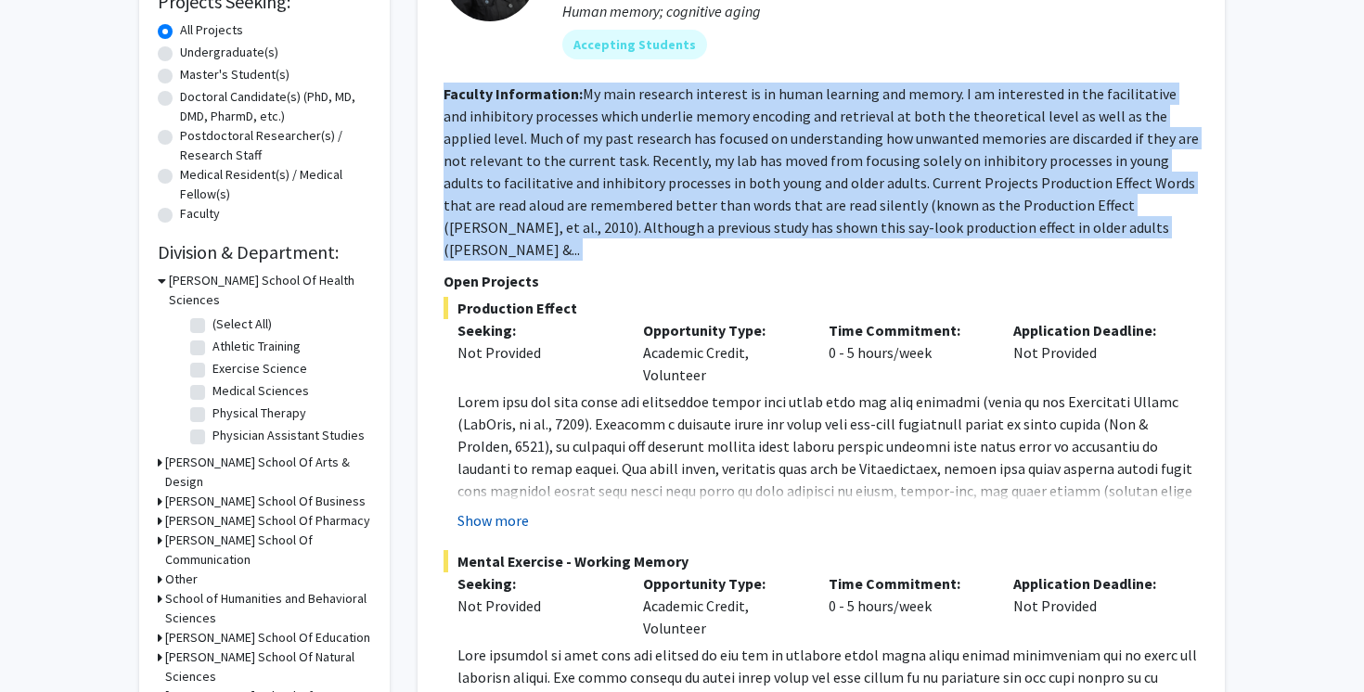
click at [506, 509] on button "Show more" at bounding box center [492, 520] width 71 height 22
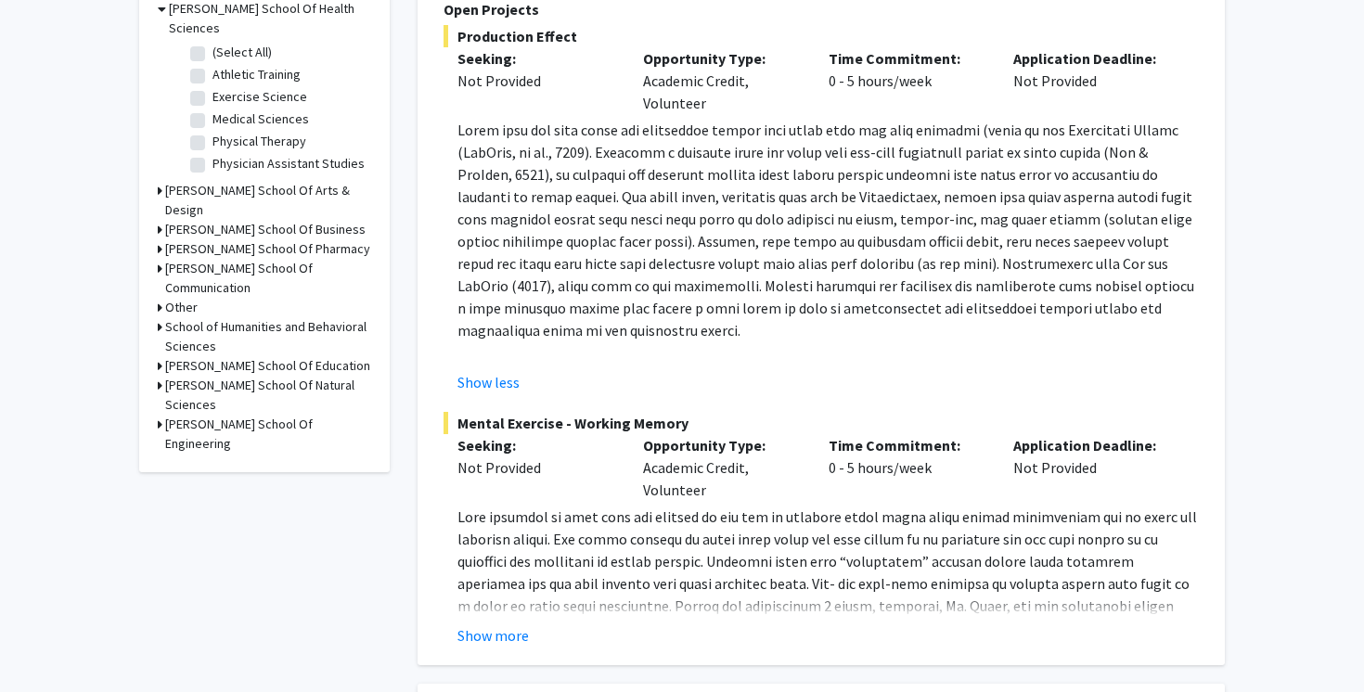
scroll to position [601, 0]
click at [494, 636] on div "[PERSON_NAME] Wear [PERSON_NAME] Bookmark Compose Request Faculty Associate Pro…" at bounding box center [820, 126] width 807 height 1080
click at [494, 625] on button "Show more" at bounding box center [492, 636] width 71 height 22
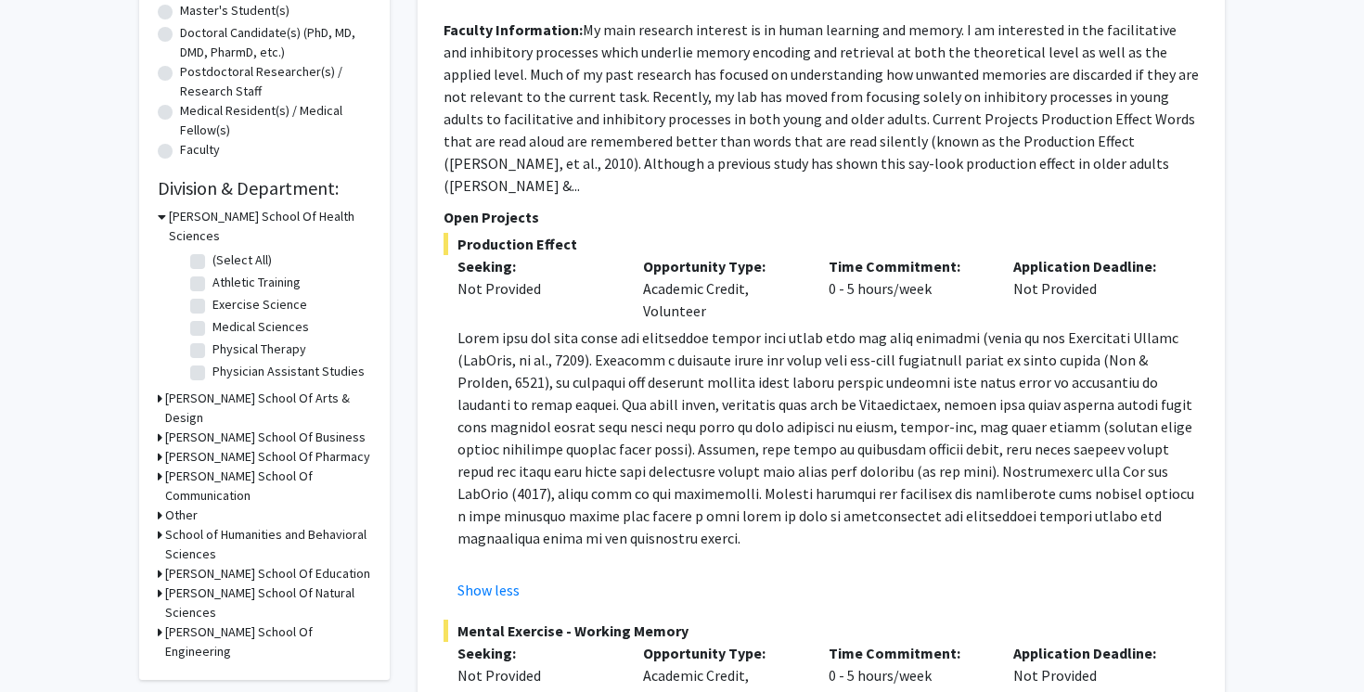
scroll to position [395, 0]
